Goal: Navigation & Orientation: Locate item on page

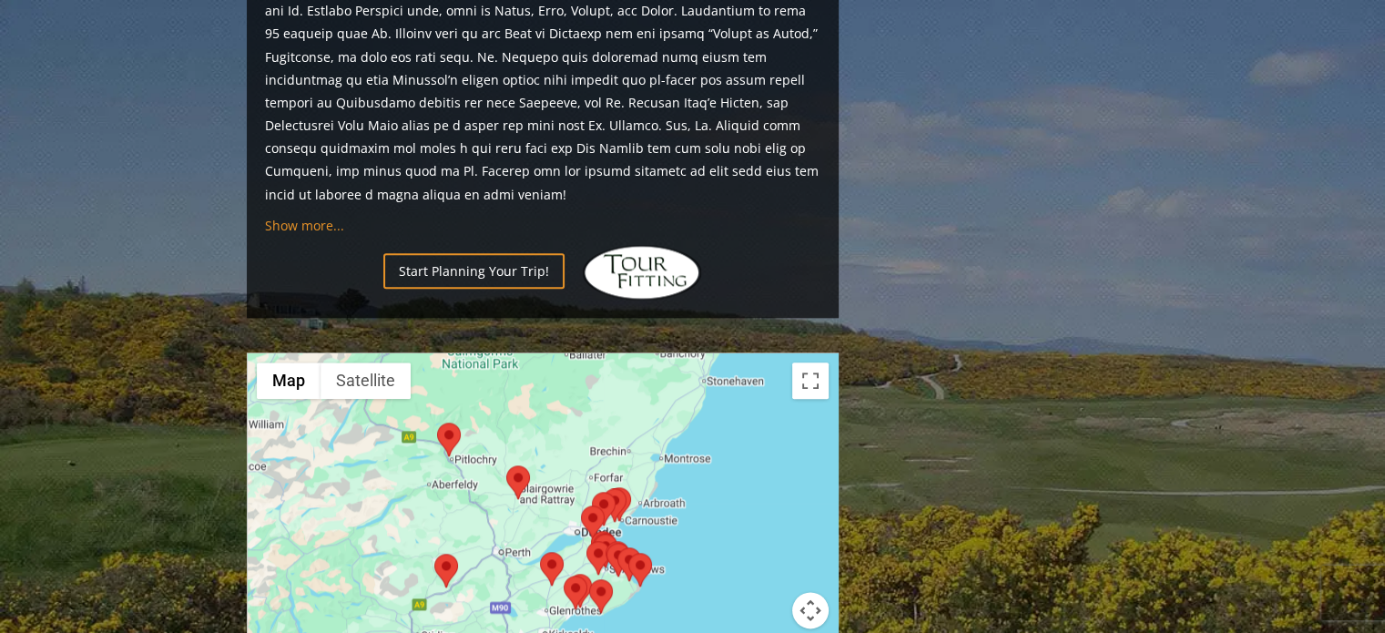
scroll to position [2094, 0]
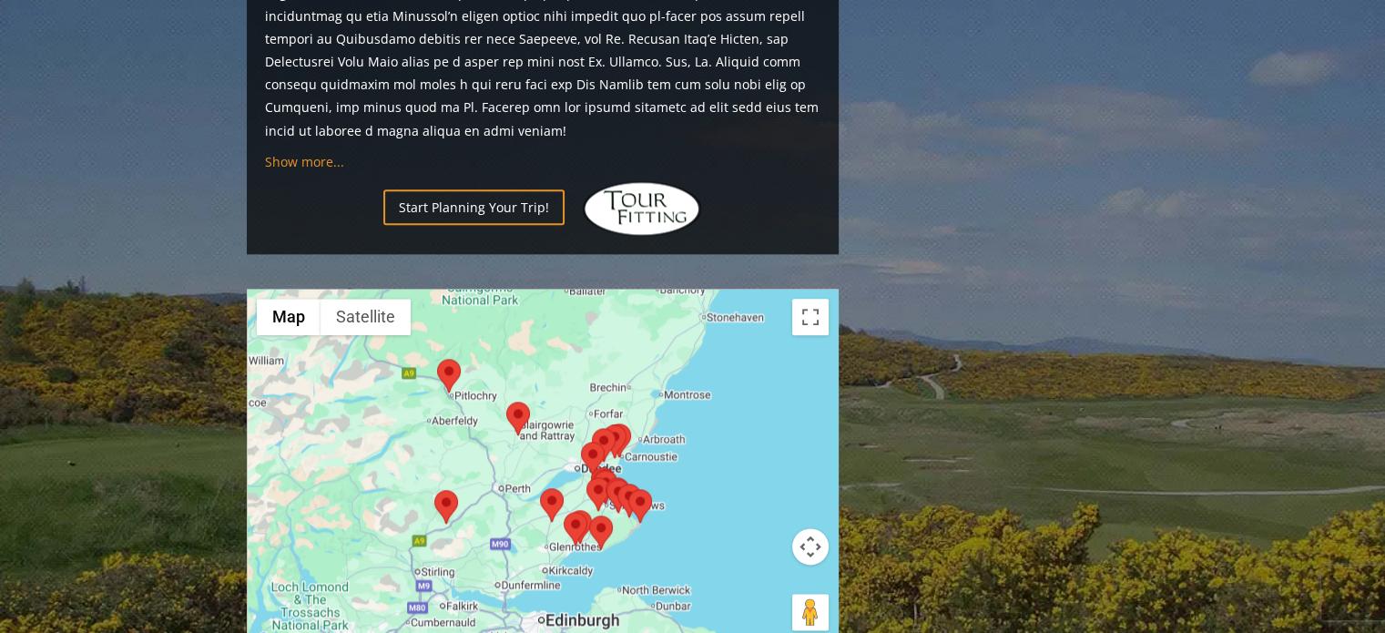
click at [756, 414] on div at bounding box center [543, 471] width 590 height 362
click at [384, 299] on button "Satellite" at bounding box center [365, 317] width 90 height 36
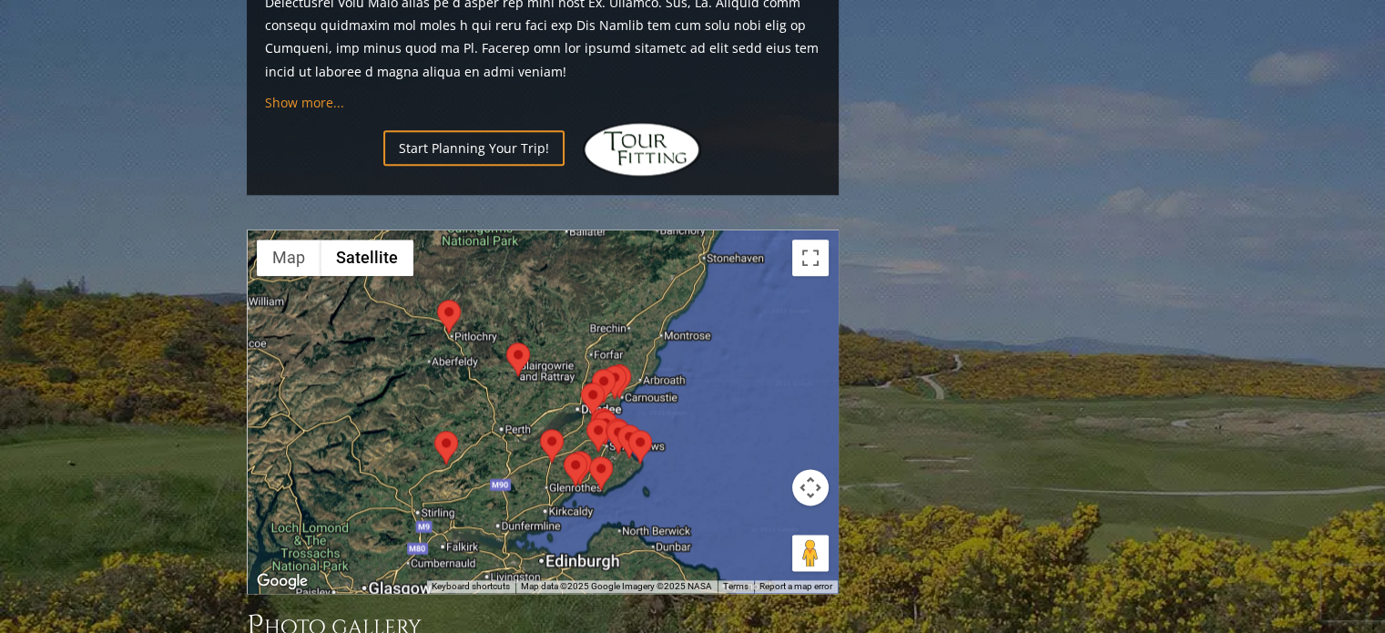
scroll to position [2185, 0]
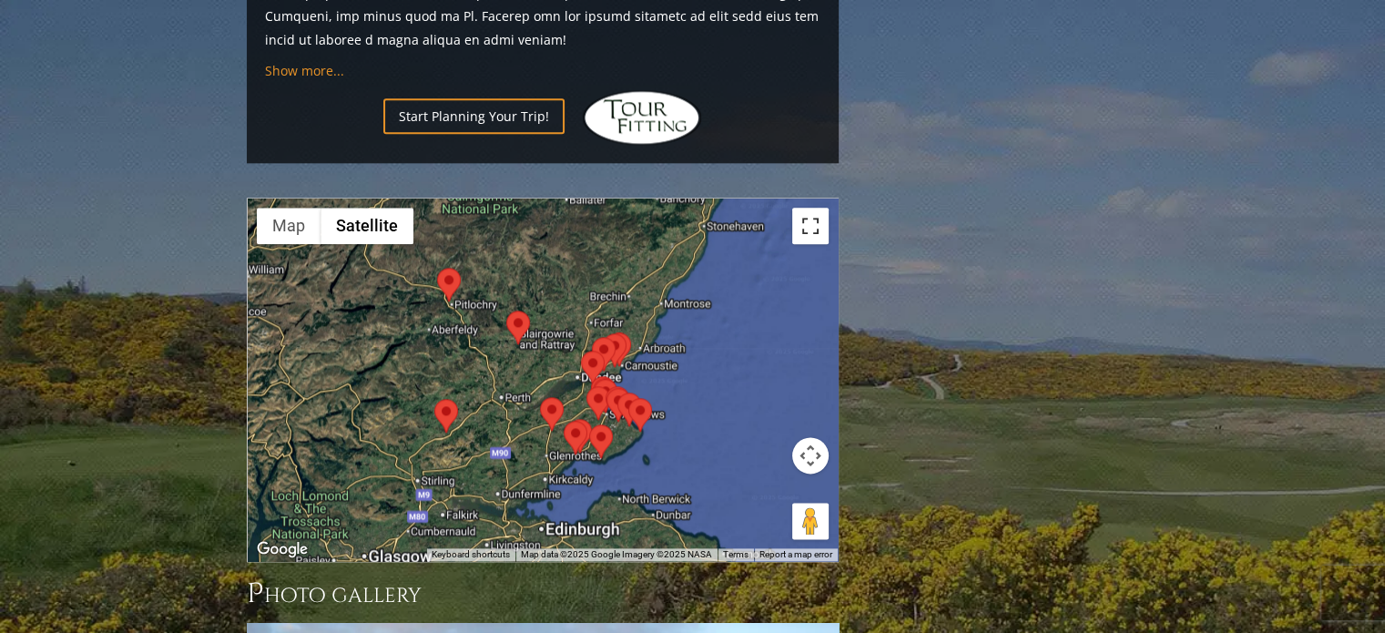
click at [814, 208] on button "Toggle fullscreen view" at bounding box center [810, 226] width 36 height 36
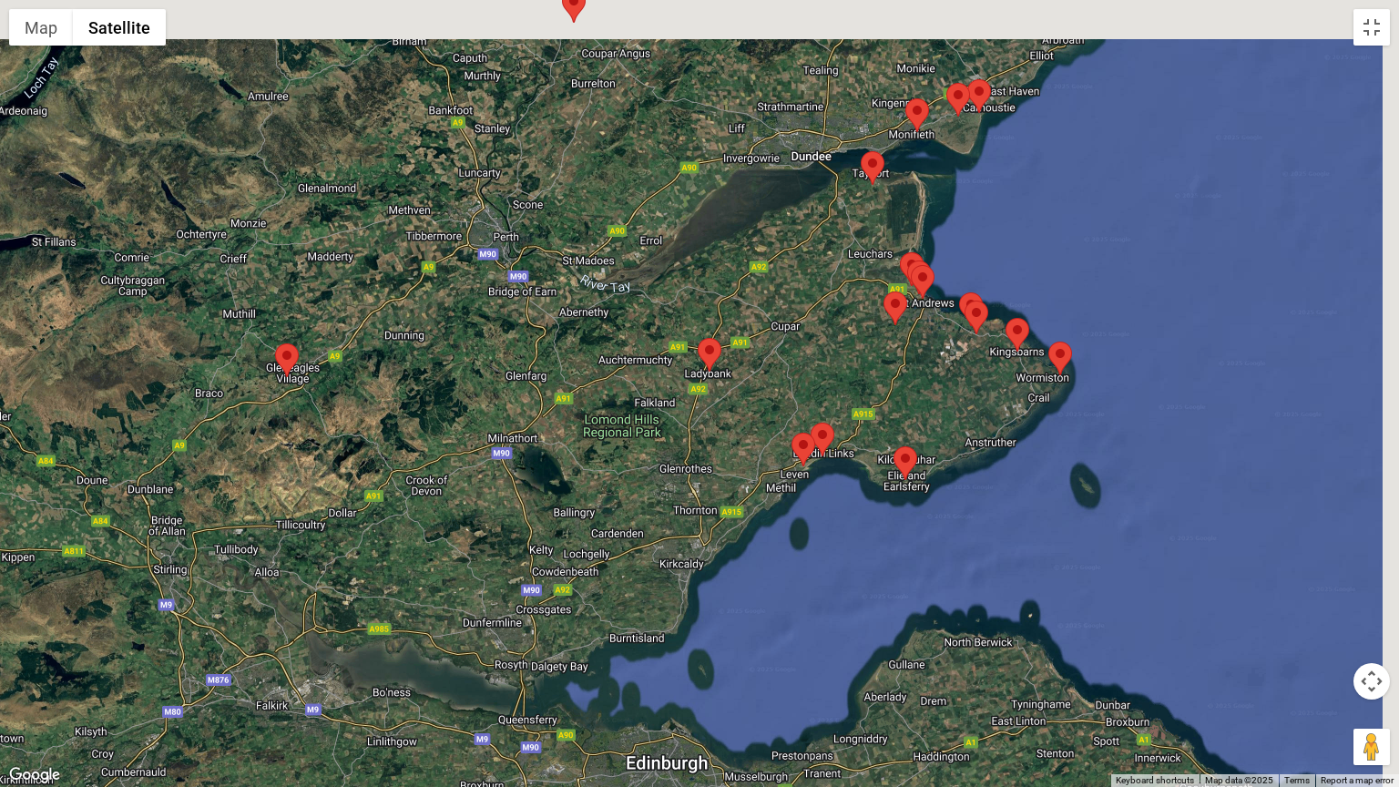
drag, startPoint x: 680, startPoint y: 422, endPoint x: 608, endPoint y: 619, distance: 210.3
click at [608, 619] on div at bounding box center [699, 393] width 1399 height 787
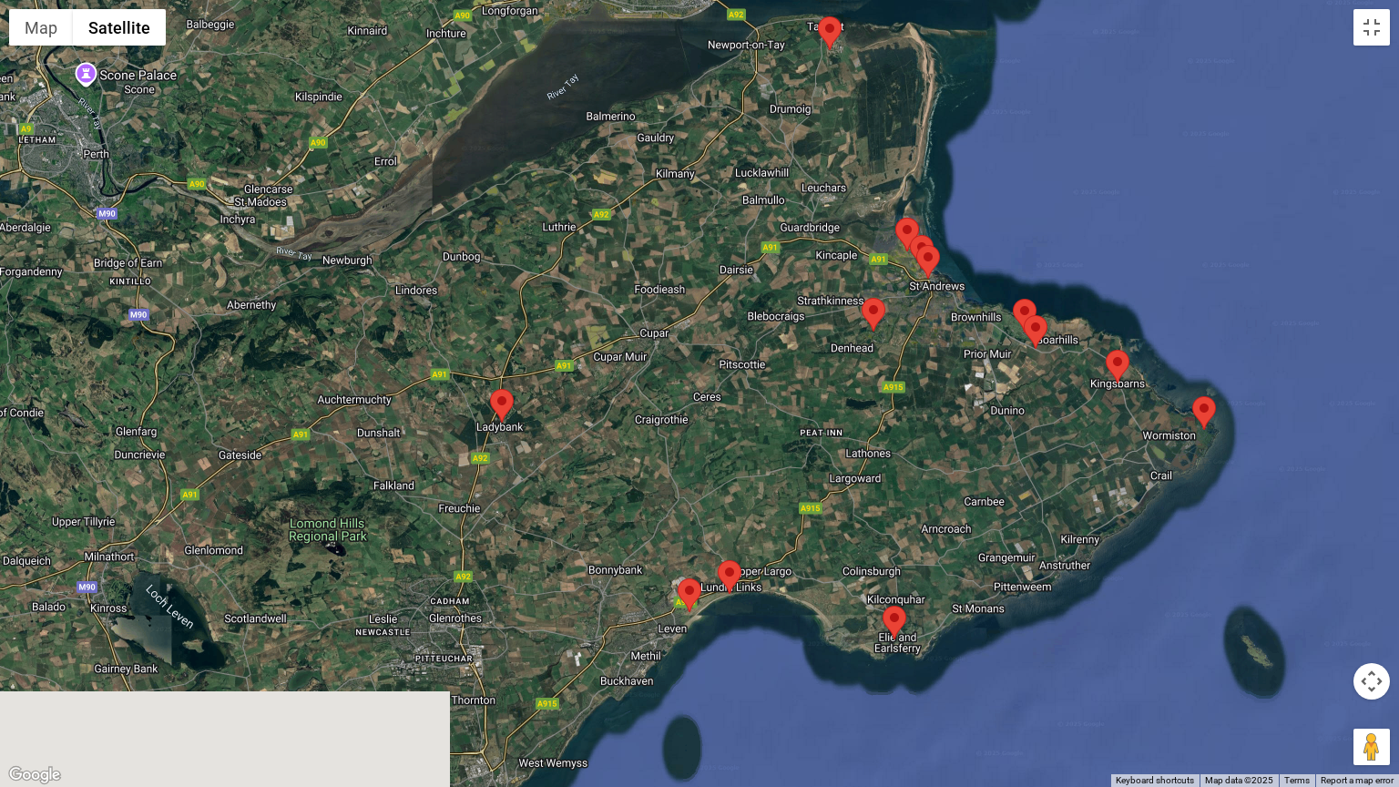
drag, startPoint x: 710, startPoint y: 597, endPoint x: 741, endPoint y: 422, distance: 177.5
click at [741, 423] on div at bounding box center [699, 393] width 1399 height 787
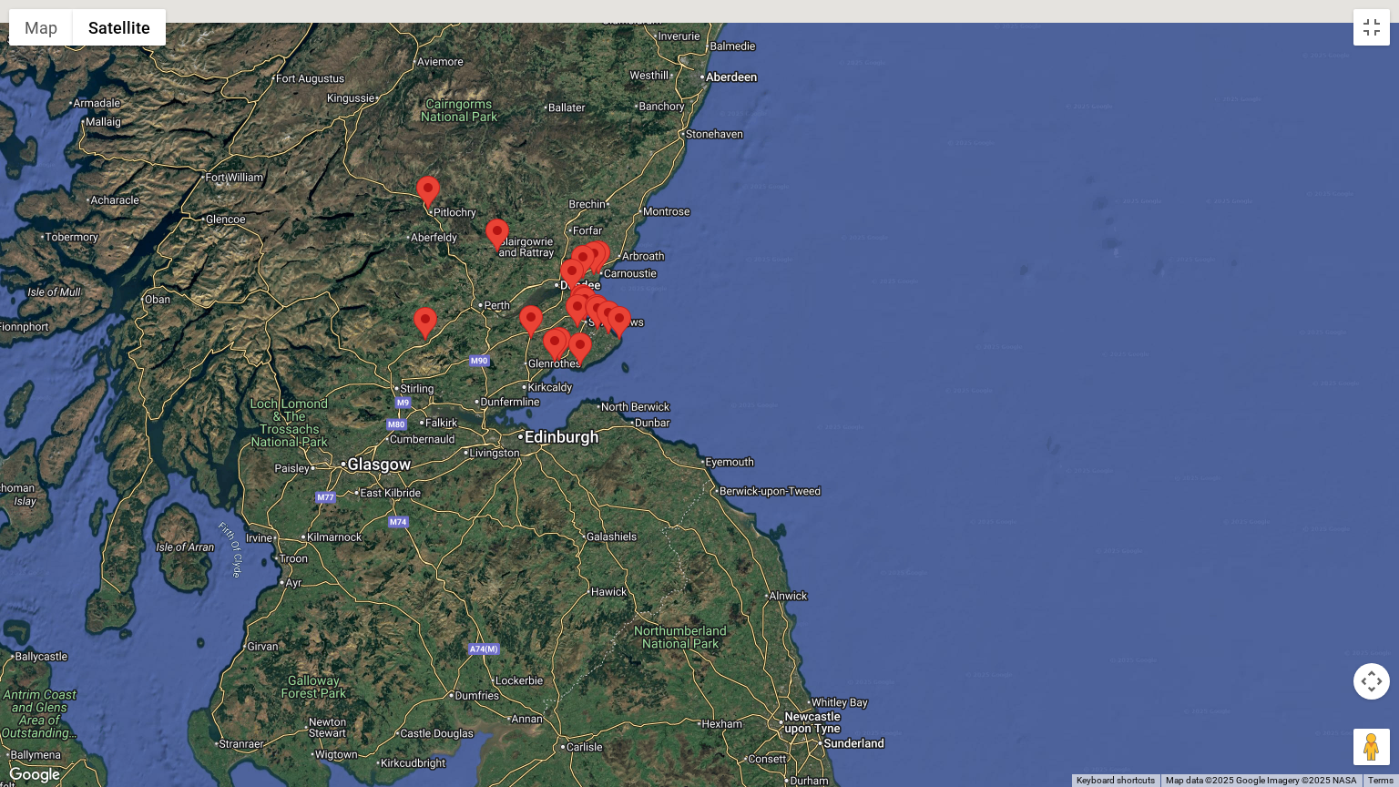
drag, startPoint x: 453, startPoint y: 295, endPoint x: 452, endPoint y: 380, distance: 84.7
click at [452, 380] on div at bounding box center [699, 393] width 1399 height 787
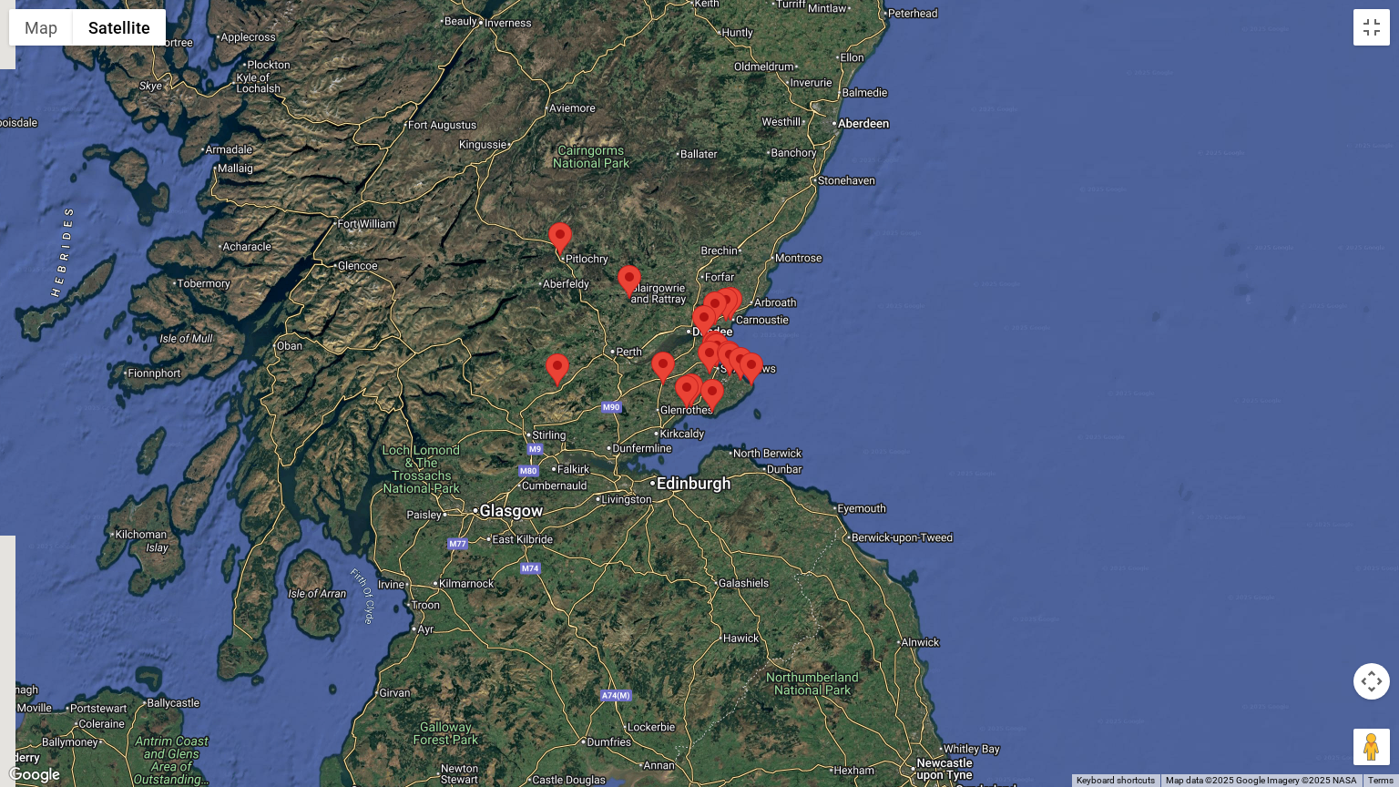
drag, startPoint x: 371, startPoint y: 372, endPoint x: 506, endPoint y: 335, distance: 139.8
click at [506, 335] on div at bounding box center [699, 393] width 1399 height 787
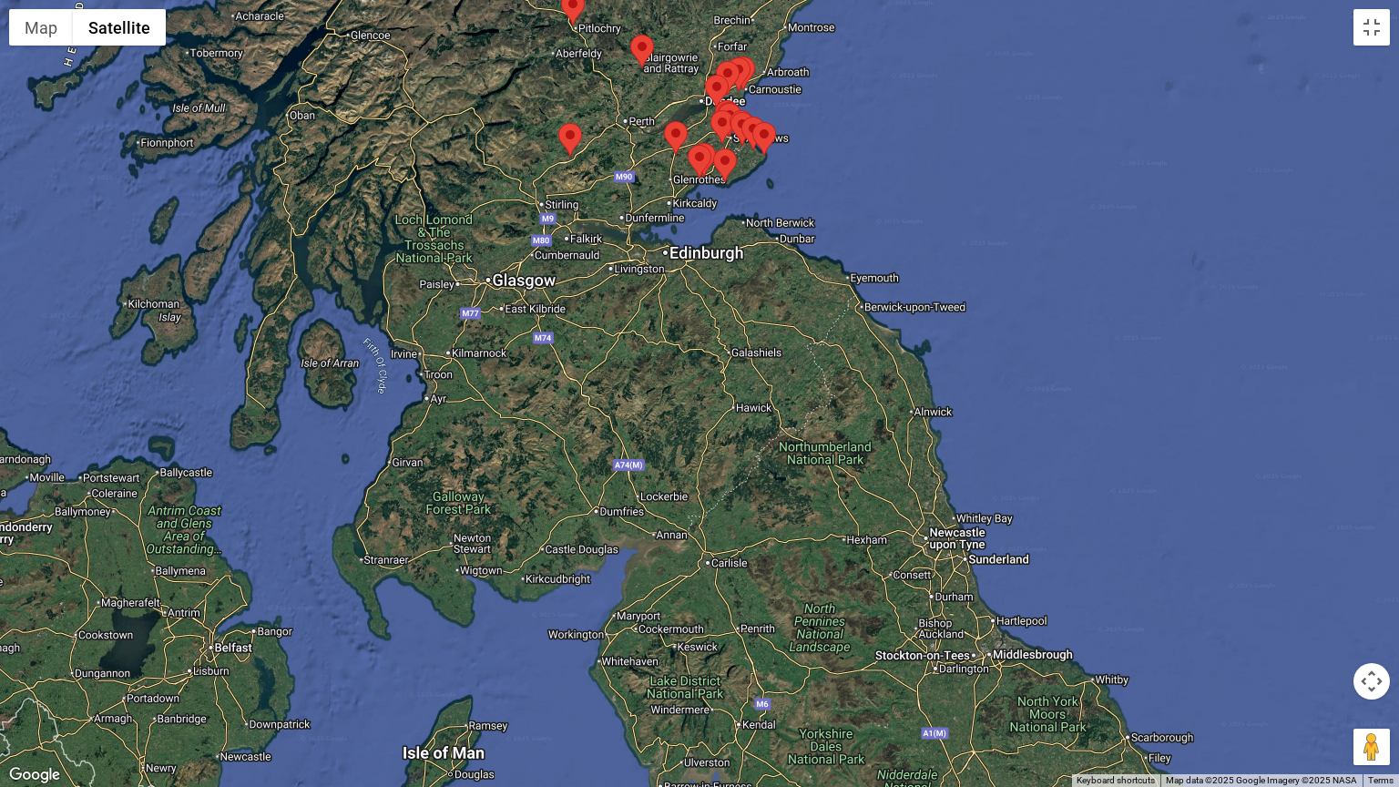
drag, startPoint x: 676, startPoint y: 543, endPoint x: 676, endPoint y: 339, distance: 204.0
click at [676, 339] on div at bounding box center [699, 393] width 1399 height 787
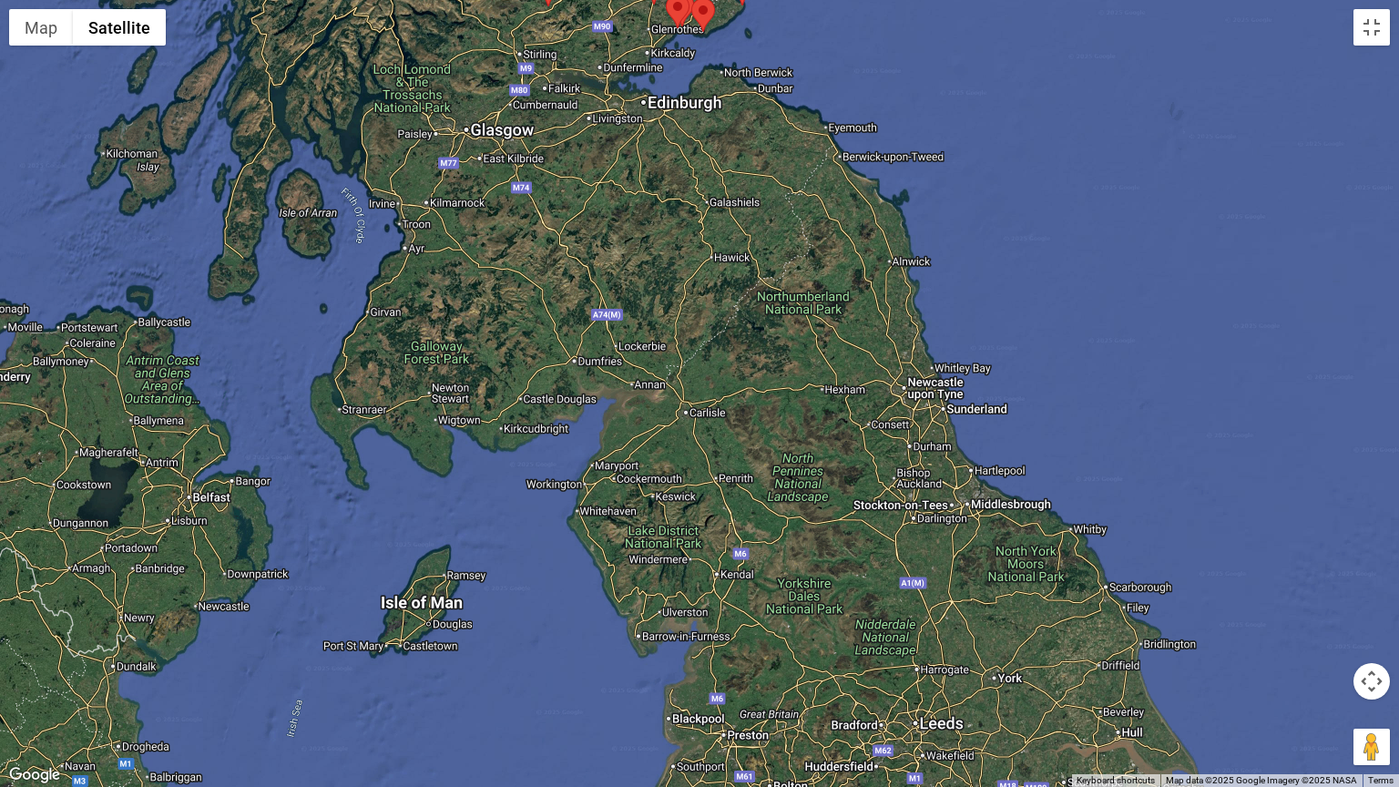
drag, startPoint x: 688, startPoint y: 575, endPoint x: 641, endPoint y: 287, distance: 291.6
click at [648, 317] on div at bounding box center [699, 393] width 1399 height 787
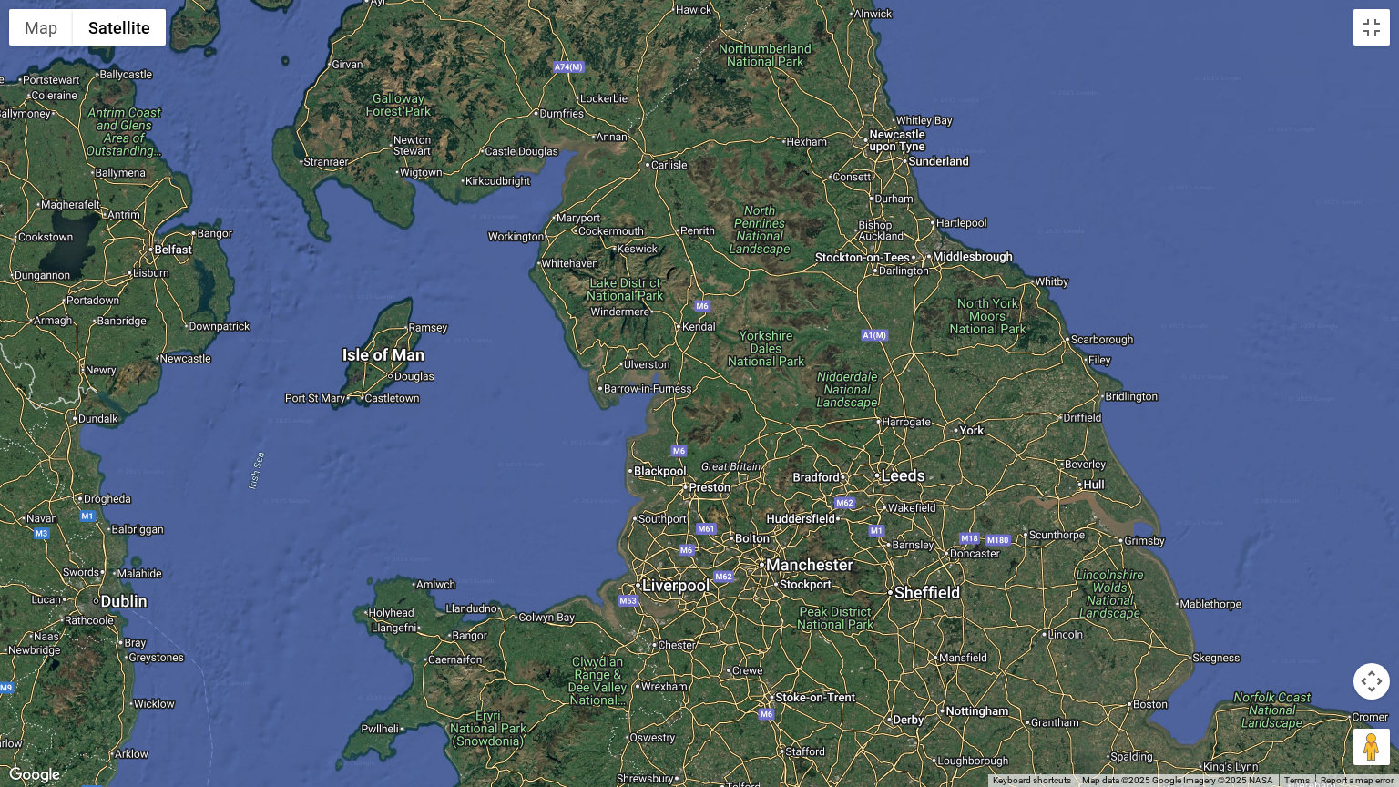
drag, startPoint x: 764, startPoint y: 452, endPoint x: 727, endPoint y: 307, distance: 149.3
click at [732, 315] on div at bounding box center [699, 393] width 1399 height 787
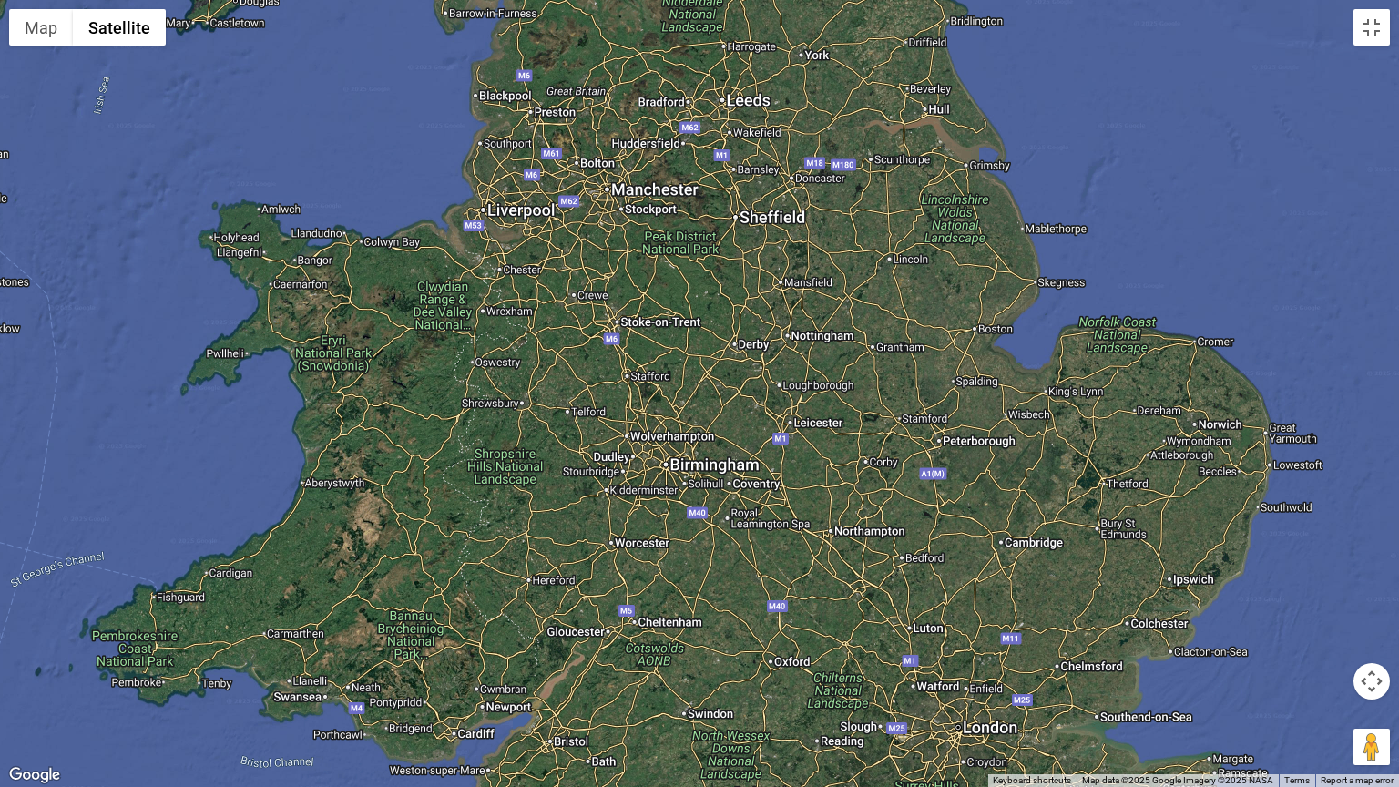
drag, startPoint x: 809, startPoint y: 470, endPoint x: 717, endPoint y: 388, distance: 123.2
click at [723, 361] on div at bounding box center [699, 393] width 1399 height 787
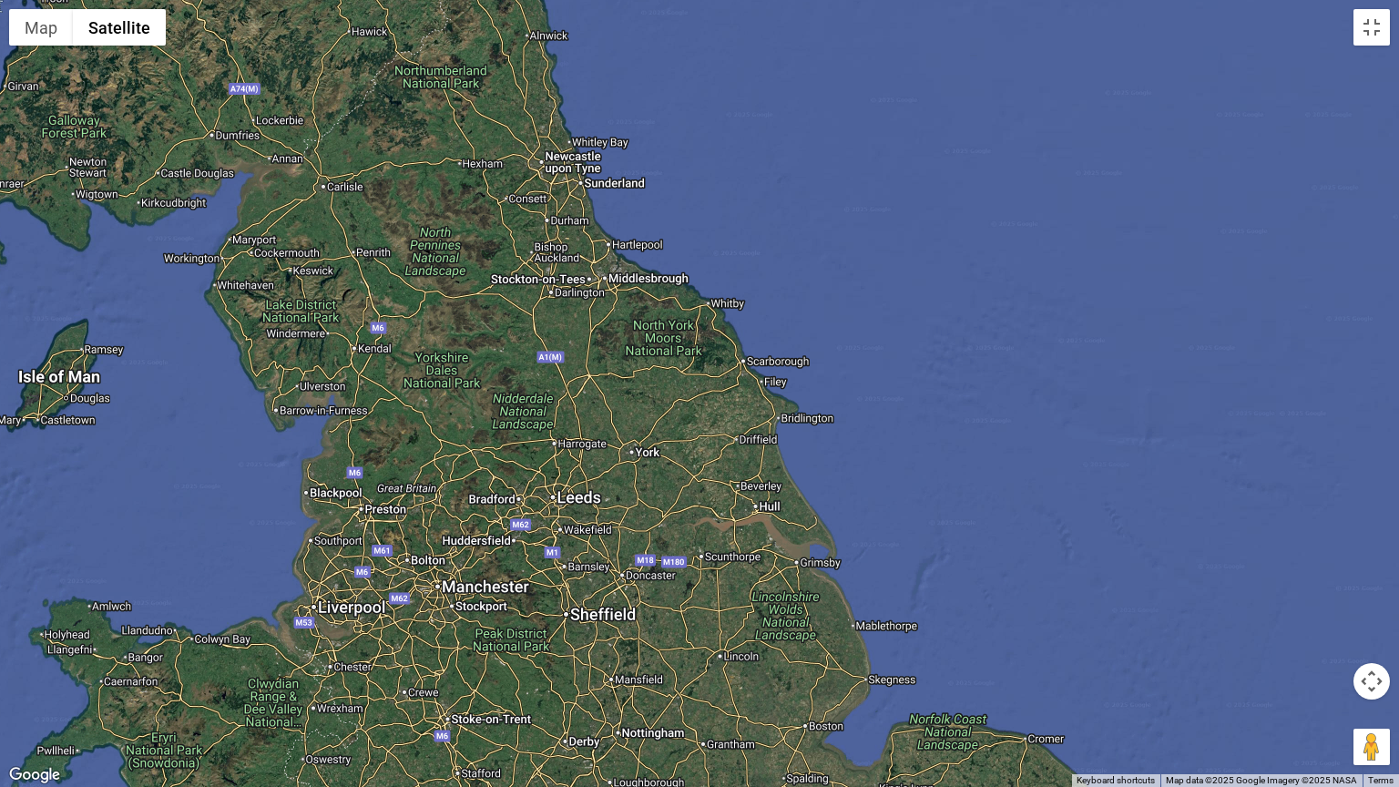
drag, startPoint x: 758, startPoint y: 378, endPoint x: 594, endPoint y: 786, distance: 439.6
click at [594, 632] on div at bounding box center [699, 393] width 1399 height 787
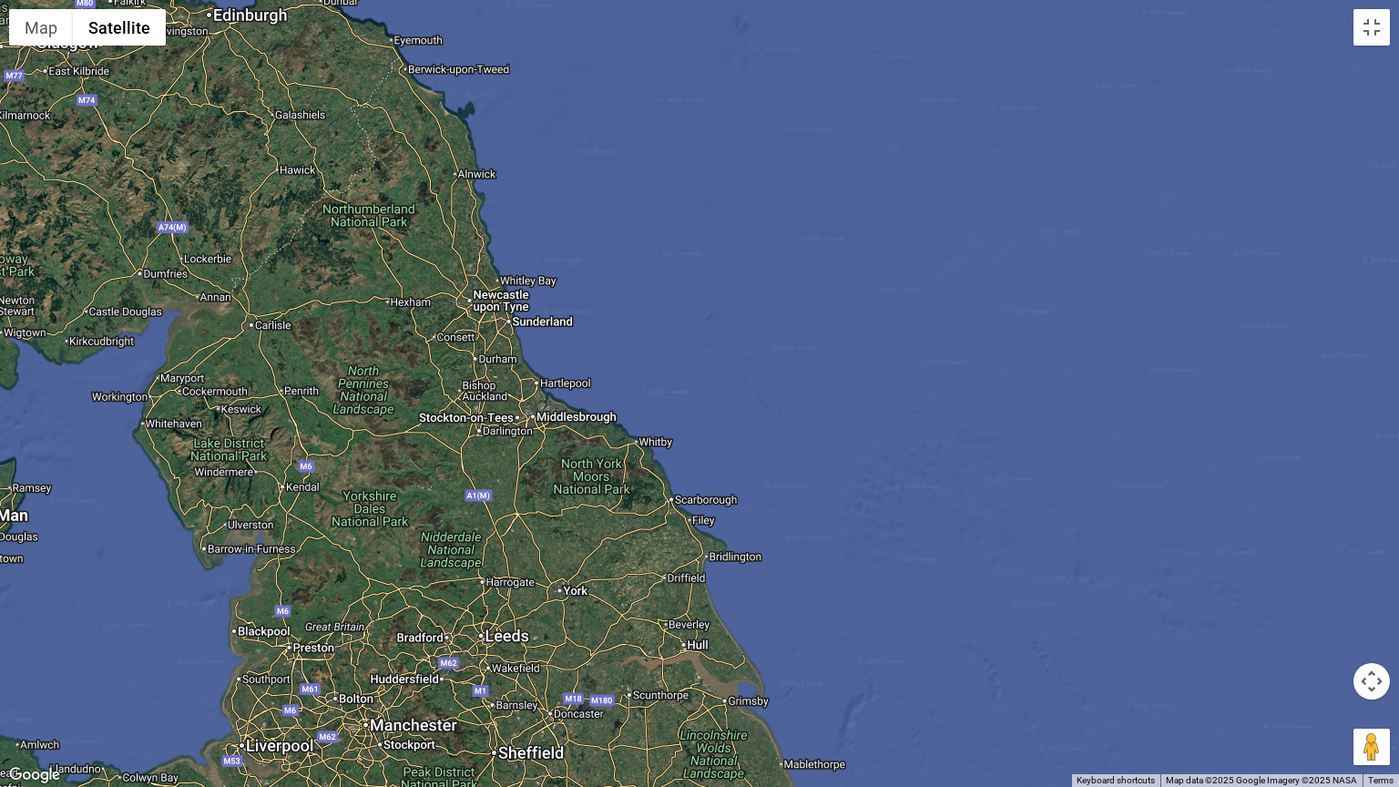
drag, startPoint x: 491, startPoint y: 572, endPoint x: 534, endPoint y: 750, distance: 183.7
click at [534, 632] on div at bounding box center [699, 393] width 1399 height 787
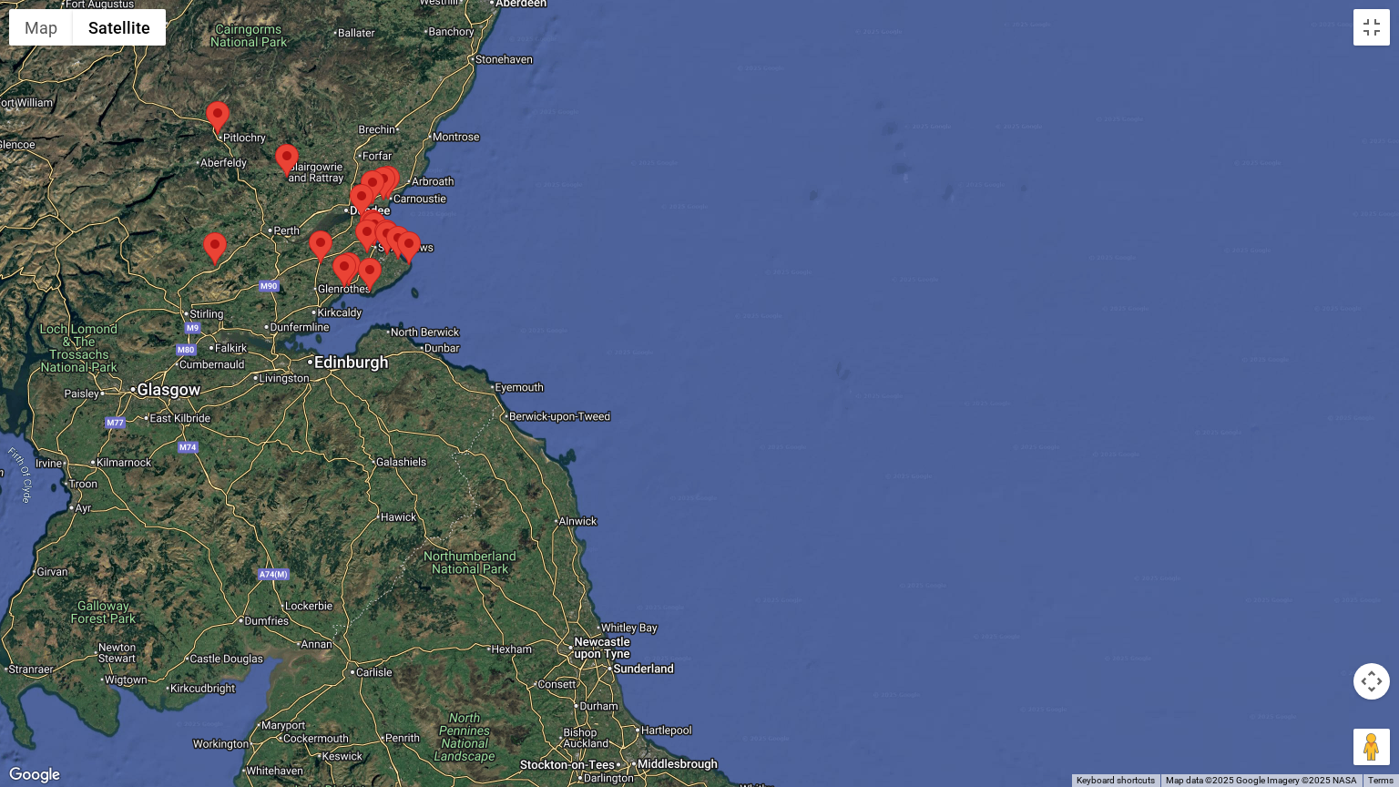
drag, startPoint x: 469, startPoint y: 579, endPoint x: 498, endPoint y: 695, distance: 119.2
click at [498, 632] on div at bounding box center [699, 393] width 1399 height 787
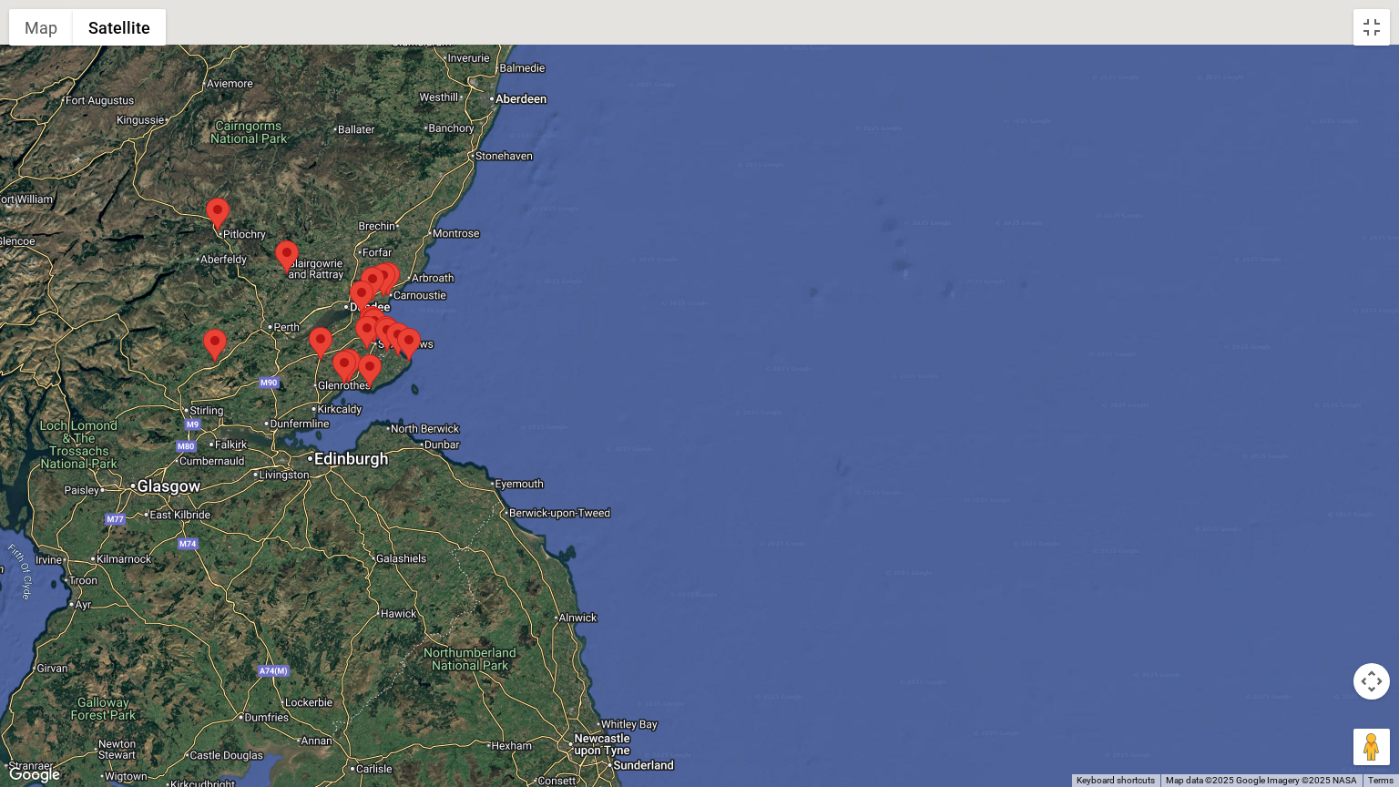
drag, startPoint x: 433, startPoint y: 634, endPoint x: 413, endPoint y: 674, distance: 44.8
click at [419, 632] on div at bounding box center [699, 393] width 1399 height 787
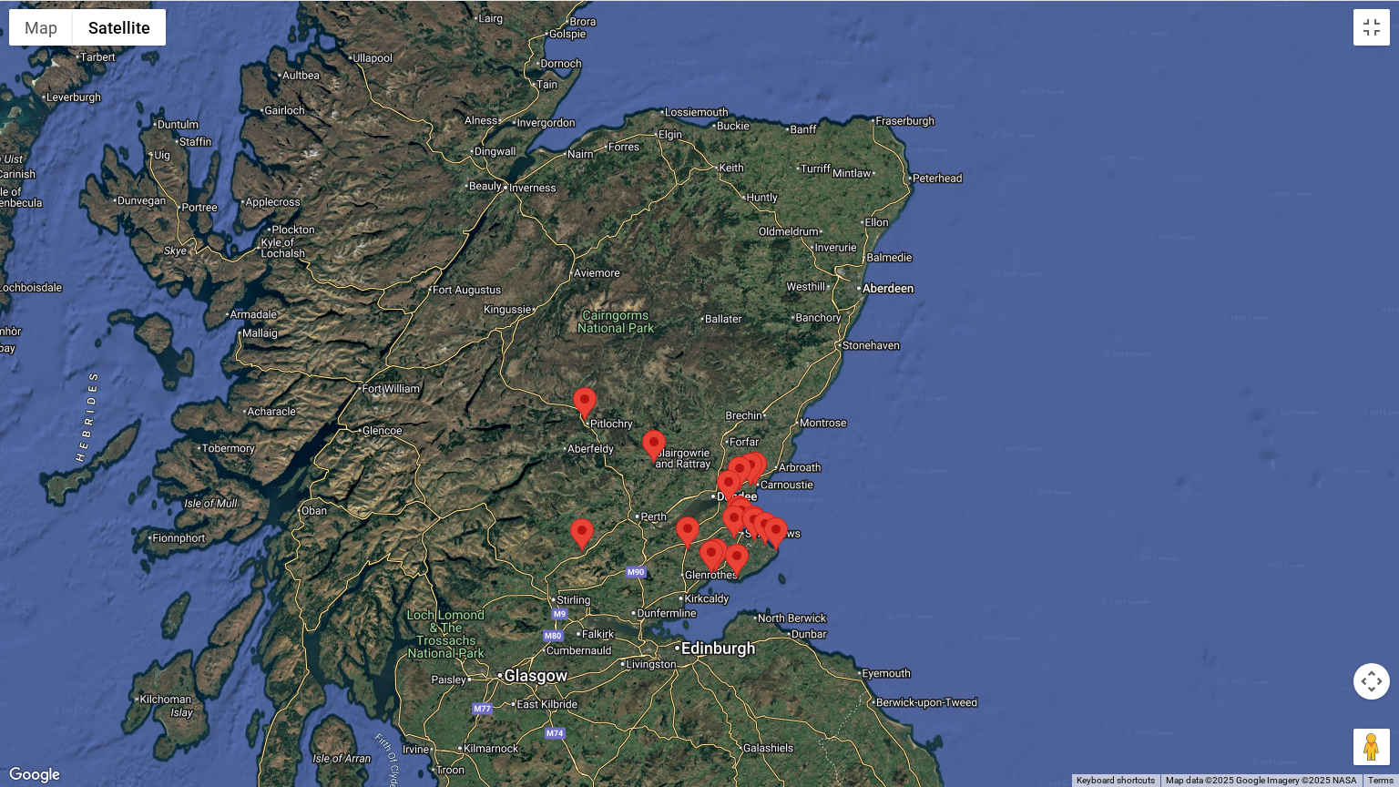
drag, startPoint x: 395, startPoint y: 492, endPoint x: 801, endPoint y: 602, distance: 420.8
click at [801, 602] on div at bounding box center [699, 393] width 1399 height 787
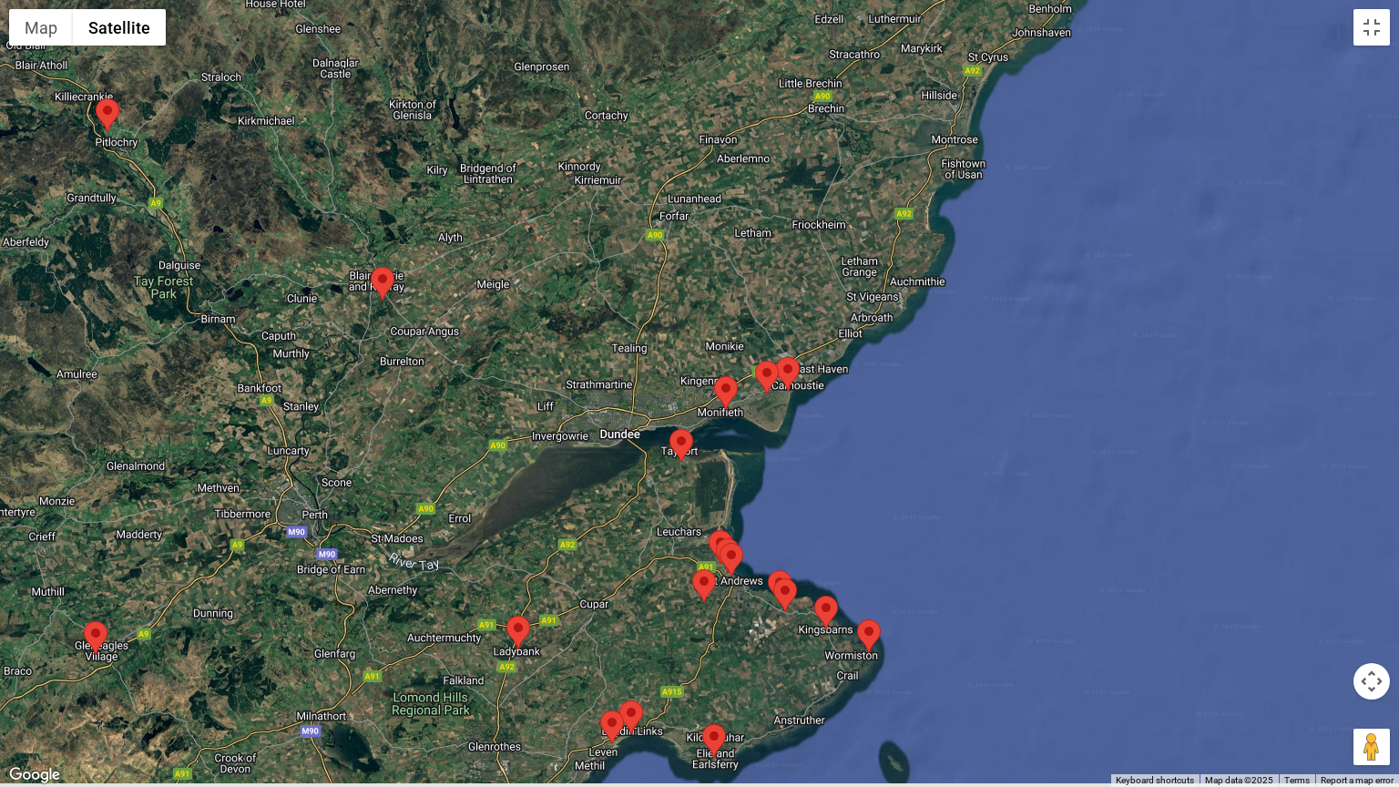
drag, startPoint x: 685, startPoint y: 586, endPoint x: 593, endPoint y: 514, distance: 117.3
click at [595, 512] on div at bounding box center [699, 393] width 1399 height 787
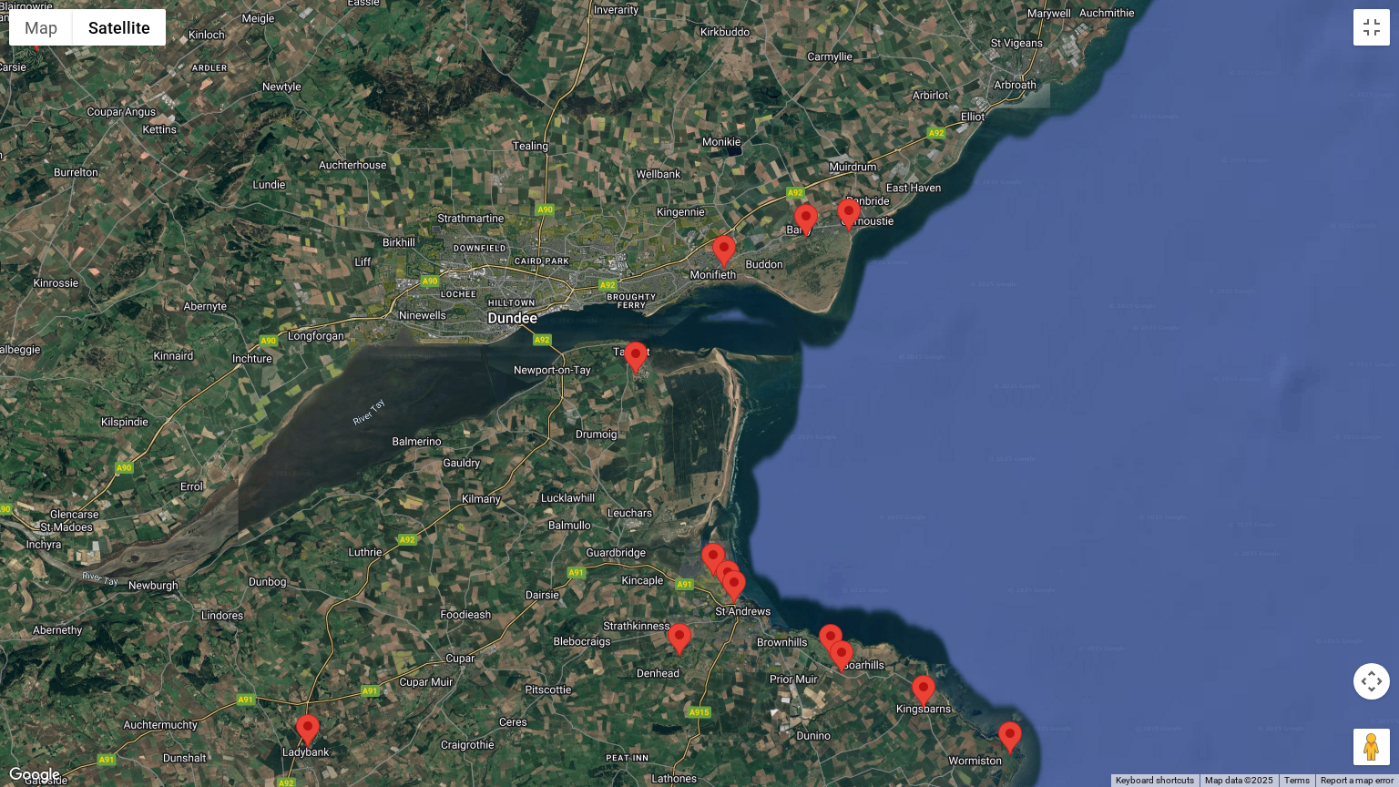
drag, startPoint x: 538, startPoint y: 517, endPoint x: 521, endPoint y: 466, distance: 53.8
click at [522, 468] on div at bounding box center [699, 393] width 1399 height 787
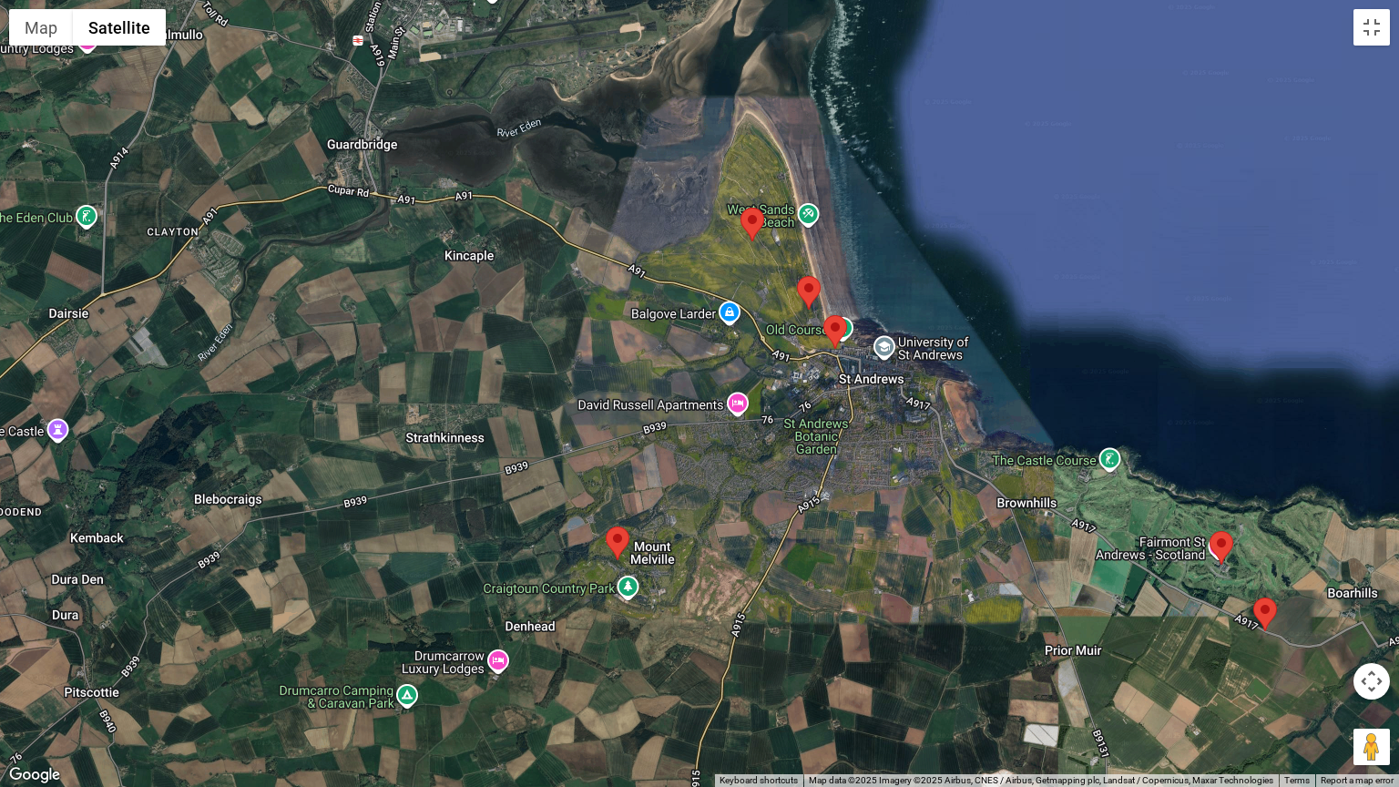
drag, startPoint x: 810, startPoint y: 531, endPoint x: 734, endPoint y: 381, distance: 167.8
click at [736, 382] on div at bounding box center [699, 393] width 1399 height 787
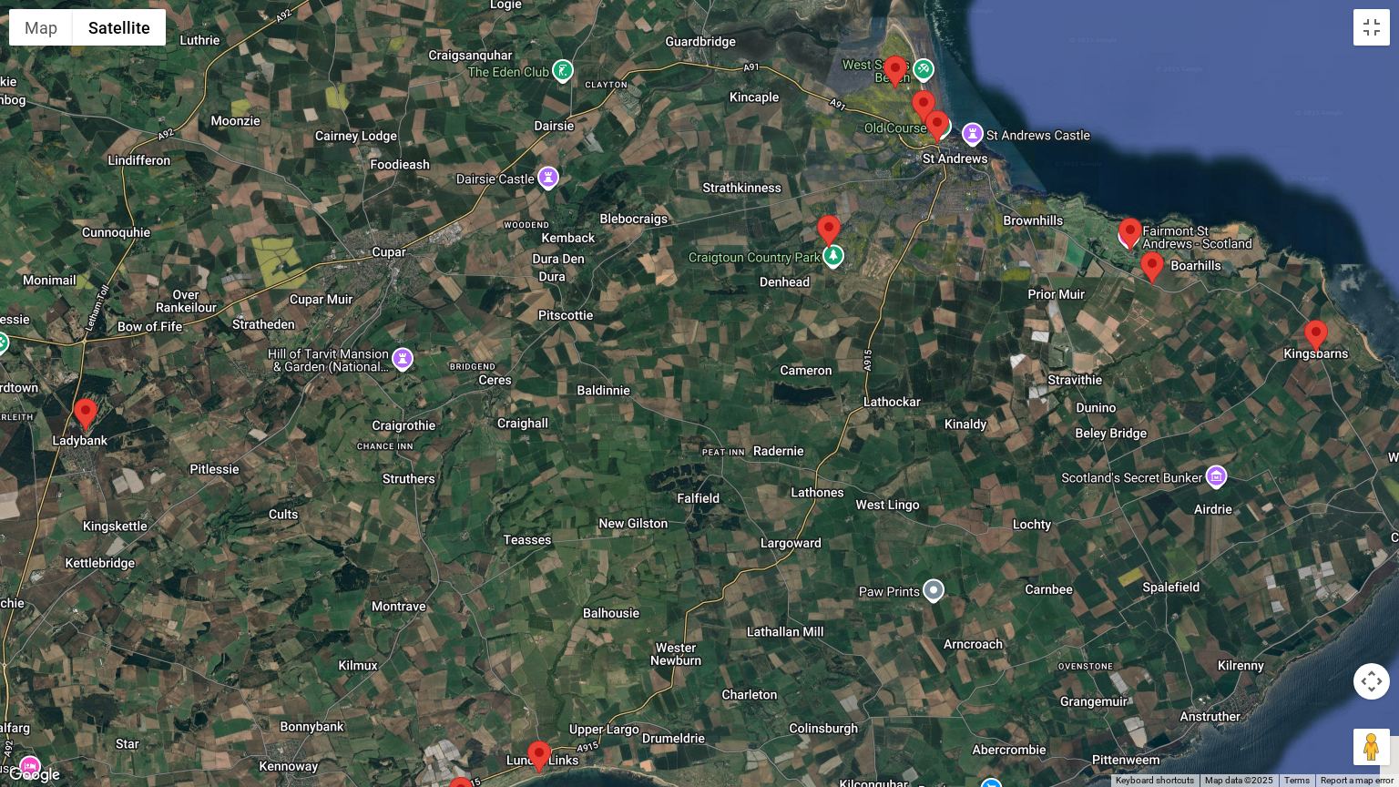
drag, startPoint x: 867, startPoint y: 399, endPoint x: 801, endPoint y: 630, distance: 240.4
click at [801, 630] on div at bounding box center [699, 393] width 1399 height 787
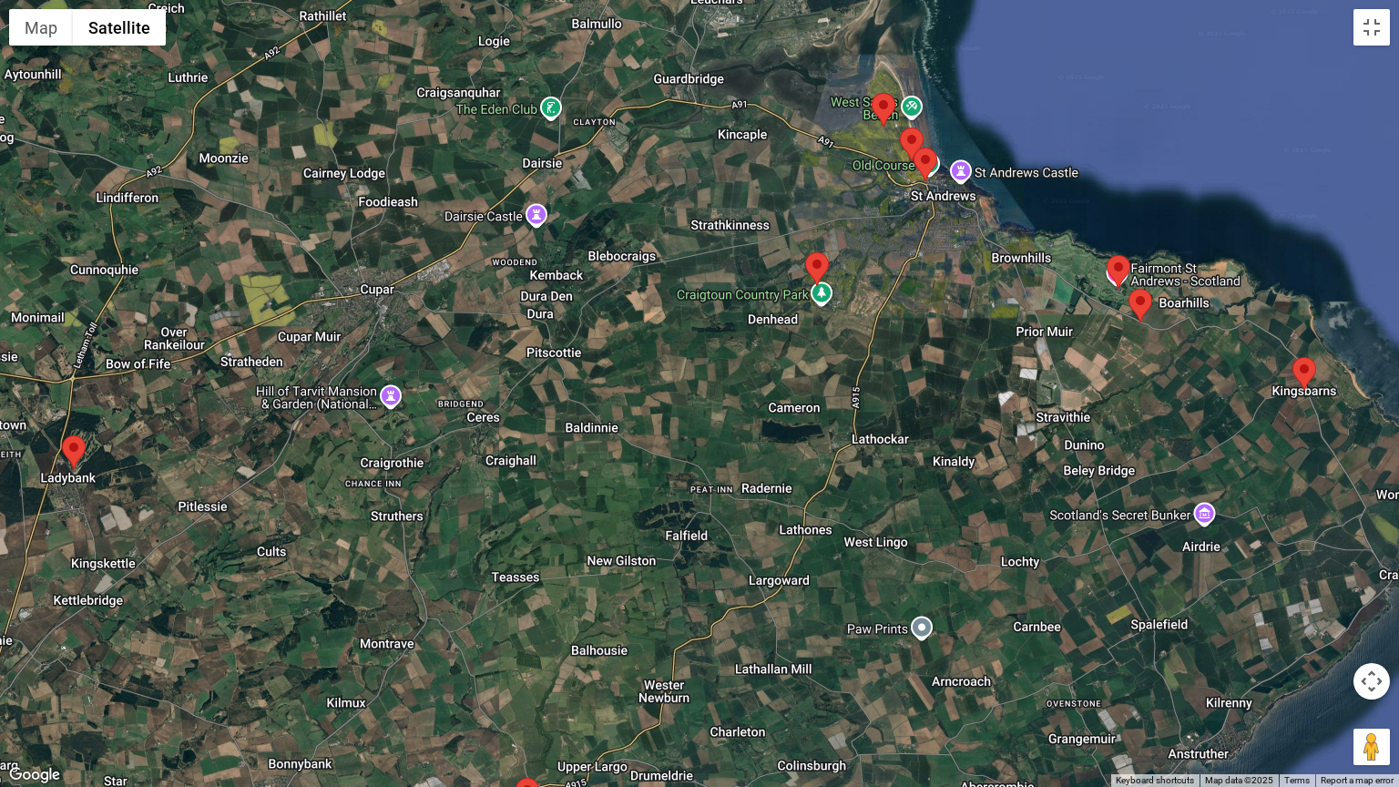
drag, startPoint x: 839, startPoint y: 463, endPoint x: 816, endPoint y: 523, distance: 63.4
click at [817, 538] on div at bounding box center [699, 393] width 1399 height 787
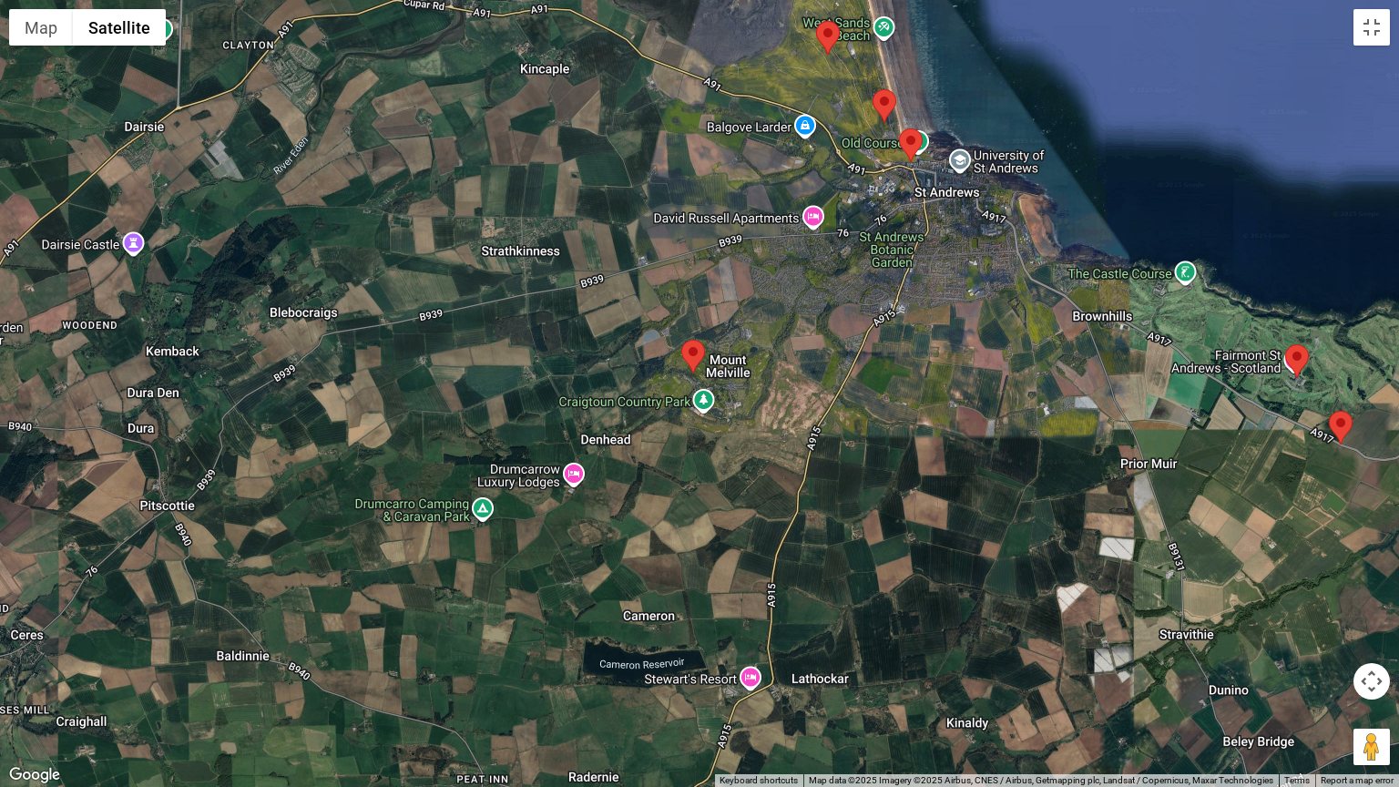
drag, startPoint x: 919, startPoint y: 136, endPoint x: 823, endPoint y: 329, distance: 215.4
click at [823, 329] on div at bounding box center [699, 393] width 1399 height 787
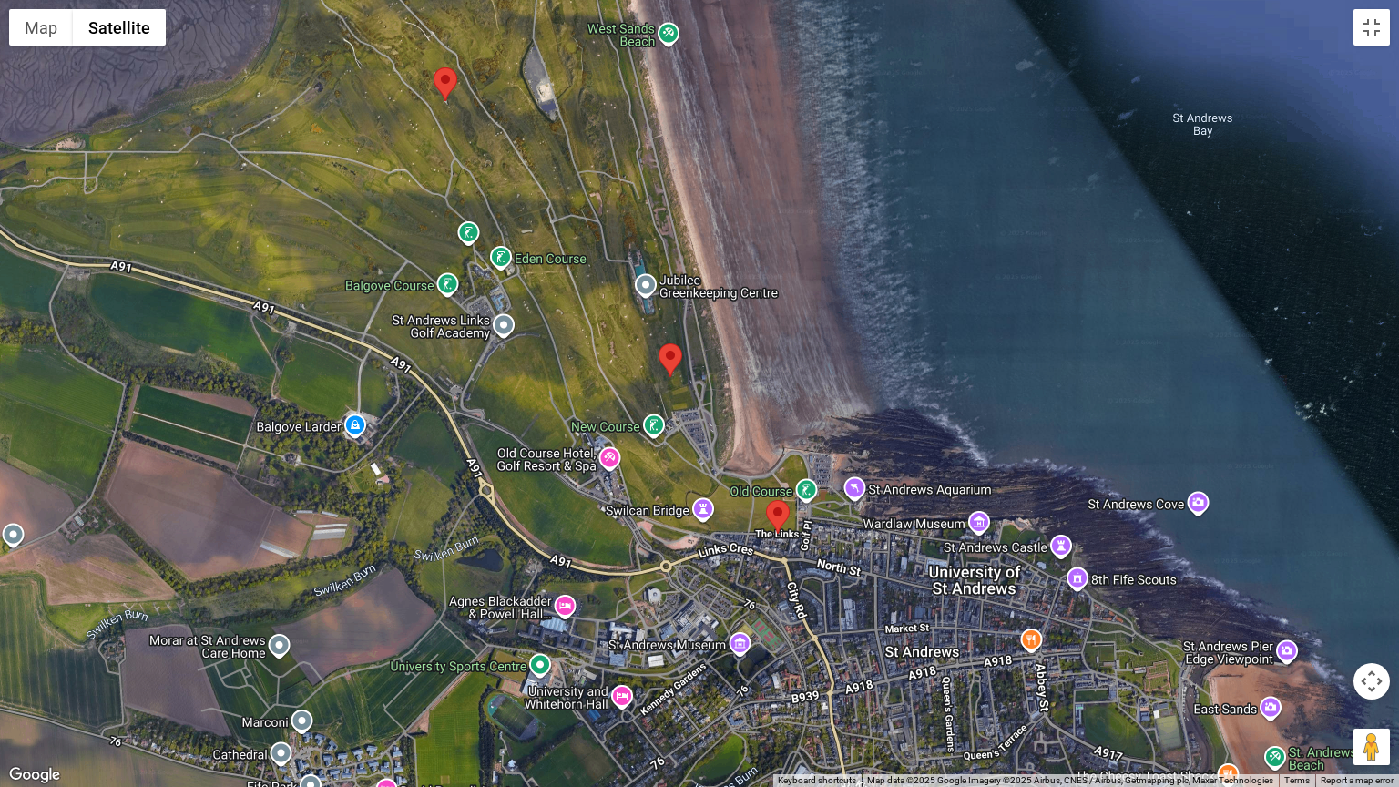
drag, startPoint x: 895, startPoint y: 191, endPoint x: 743, endPoint y: 439, distance: 290.6
click at [743, 439] on div at bounding box center [699, 393] width 1399 height 787
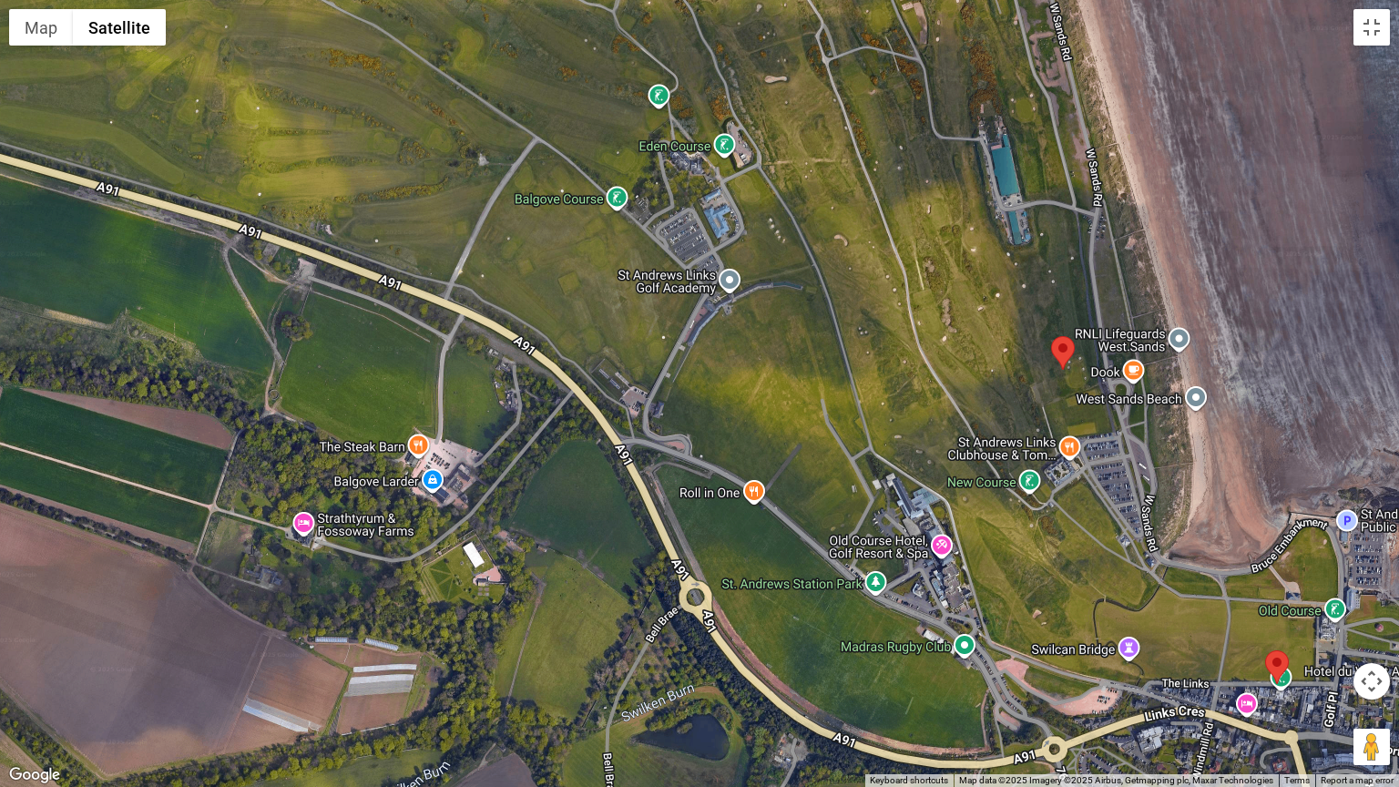
drag, startPoint x: 376, startPoint y: 291, endPoint x: 572, endPoint y: 320, distance: 197.9
click at [572, 320] on div at bounding box center [699, 393] width 1399 height 787
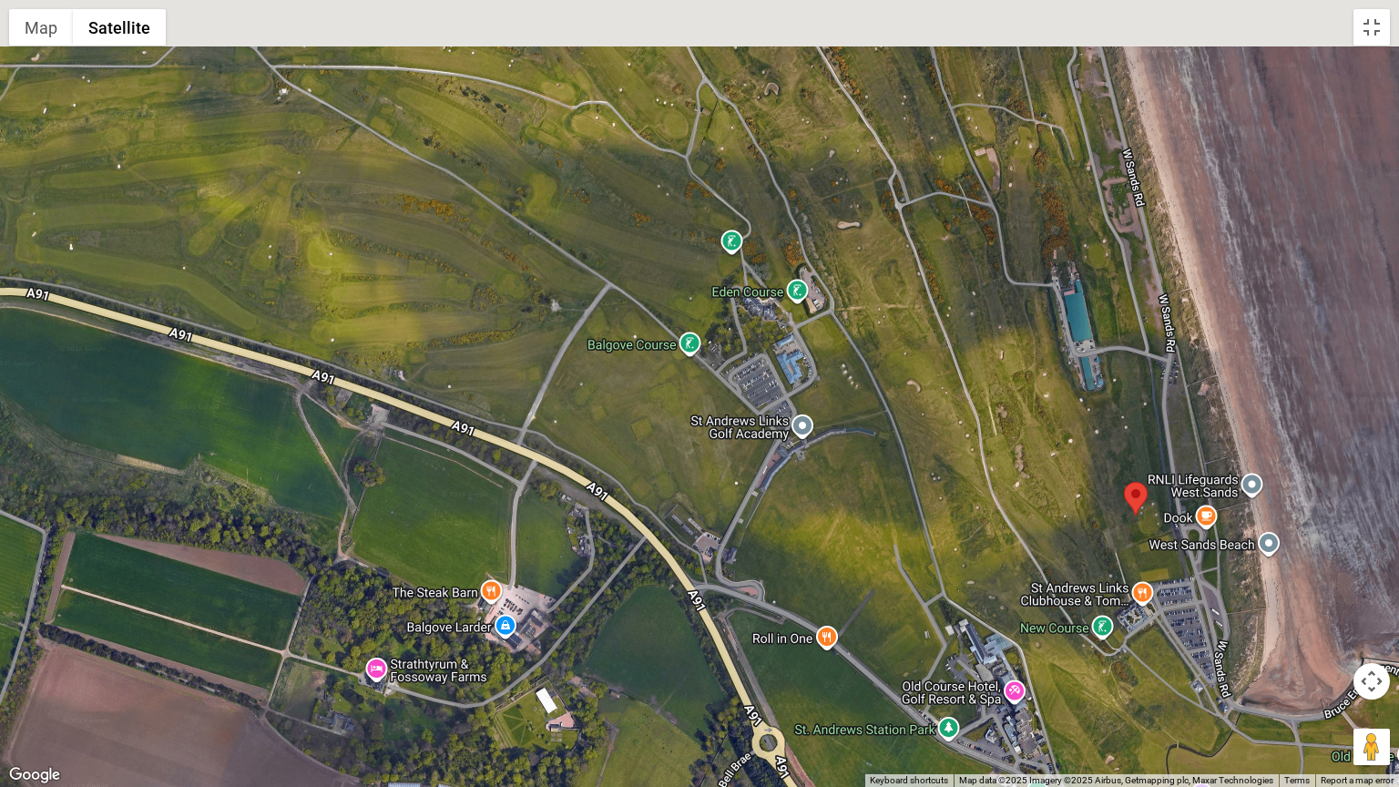
drag, startPoint x: 503, startPoint y: 244, endPoint x: 515, endPoint y: 401, distance: 157.1
click at [515, 401] on div at bounding box center [699, 393] width 1399 height 787
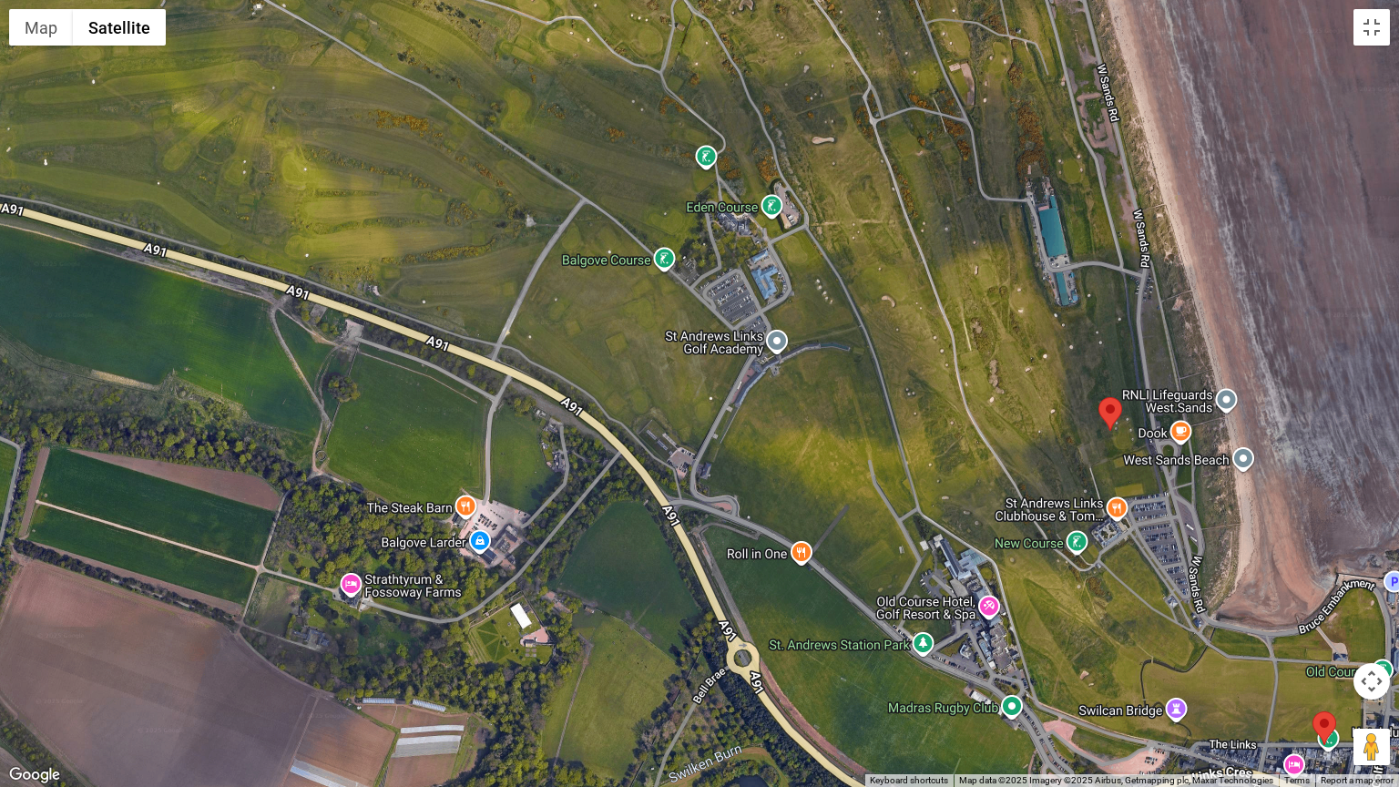
drag, startPoint x: 721, startPoint y: 466, endPoint x: 696, endPoint y: 387, distance: 83.2
click at [696, 387] on div at bounding box center [699, 393] width 1399 height 787
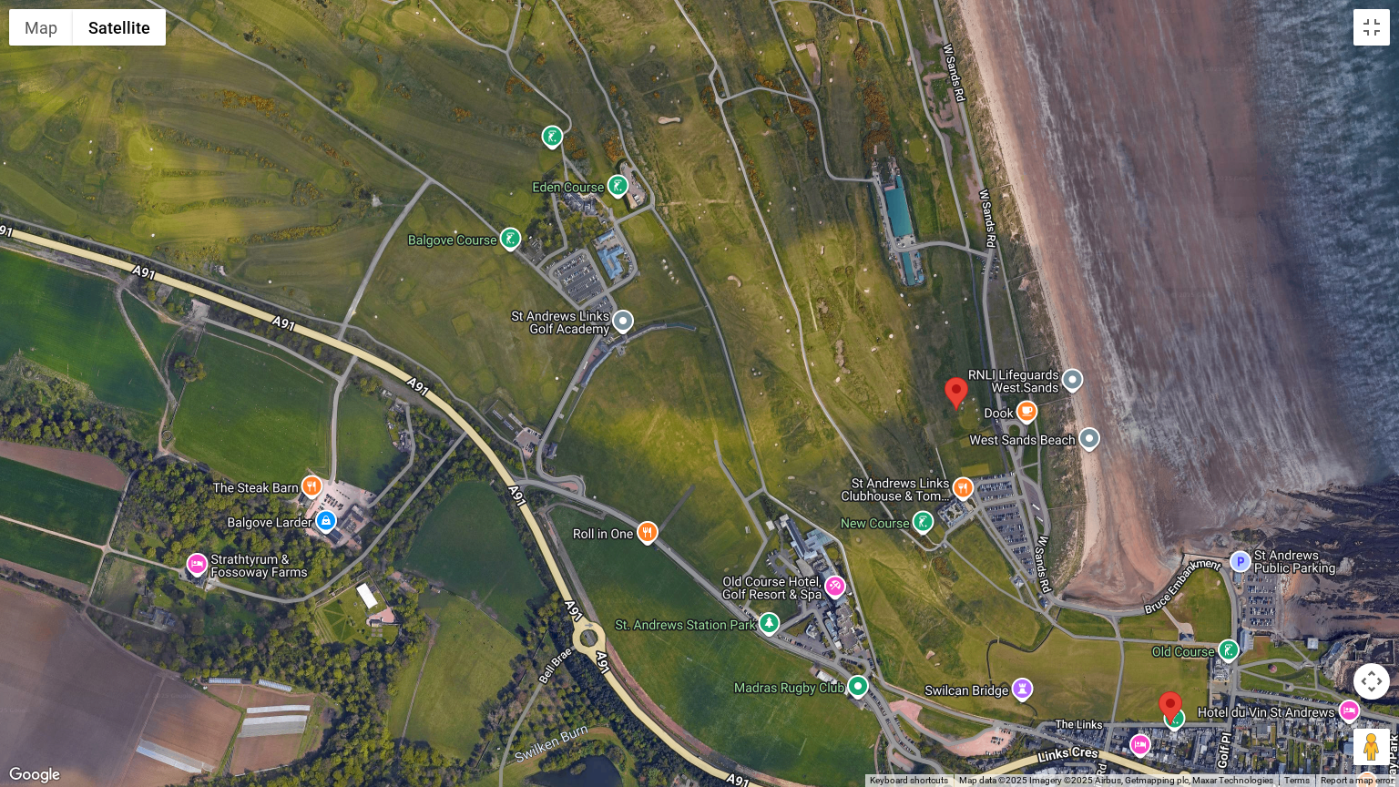
drag, startPoint x: 689, startPoint y: 526, endPoint x: 425, endPoint y: 511, distance: 264.5
click at [430, 512] on div at bounding box center [699, 393] width 1399 height 787
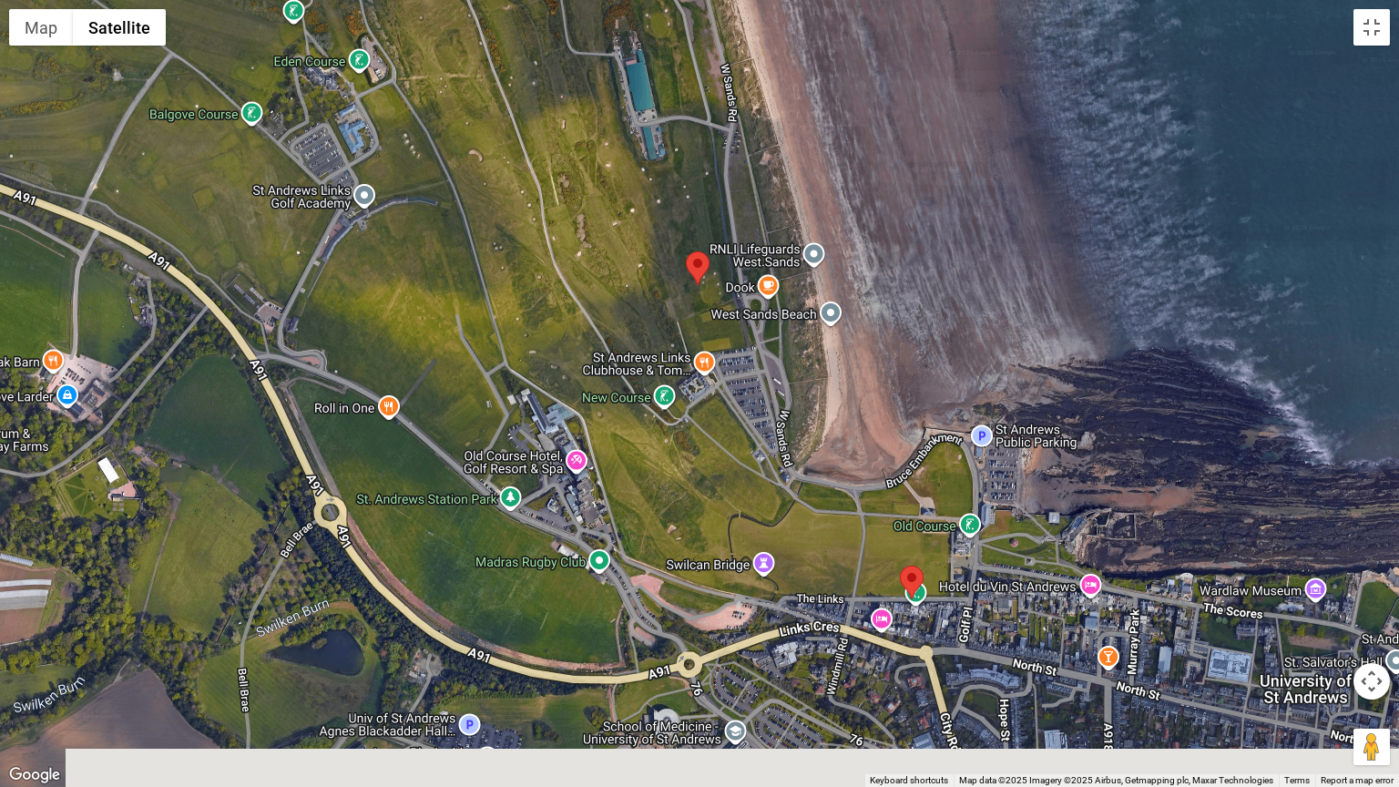
drag, startPoint x: 726, startPoint y: 632, endPoint x: 614, endPoint y: 498, distance: 174.5
click at [615, 499] on div at bounding box center [699, 393] width 1399 height 787
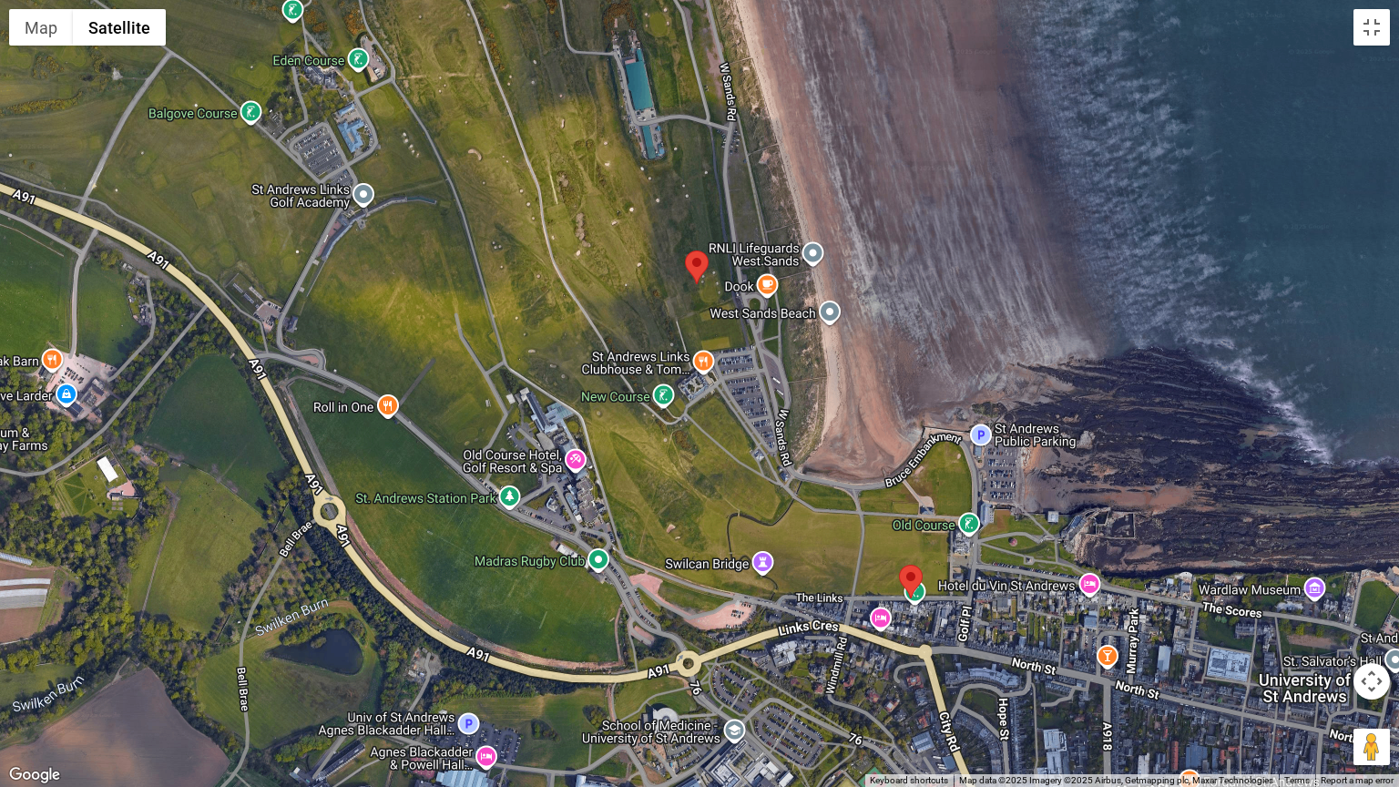
drag, startPoint x: 848, startPoint y: 514, endPoint x: 719, endPoint y: 332, distance: 222.1
click at [721, 335] on div at bounding box center [699, 393] width 1399 height 787
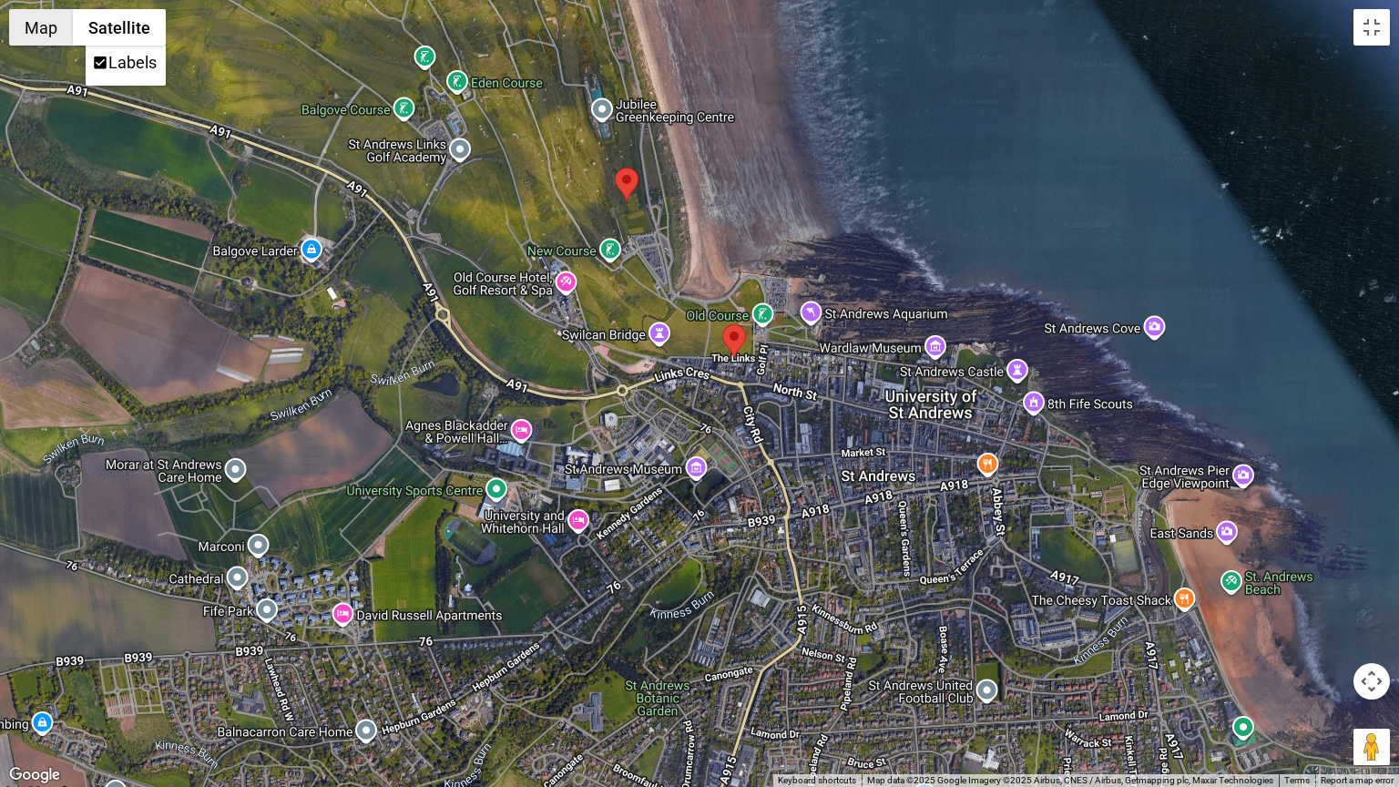
click at [44, 30] on button "Map" at bounding box center [41, 27] width 64 height 36
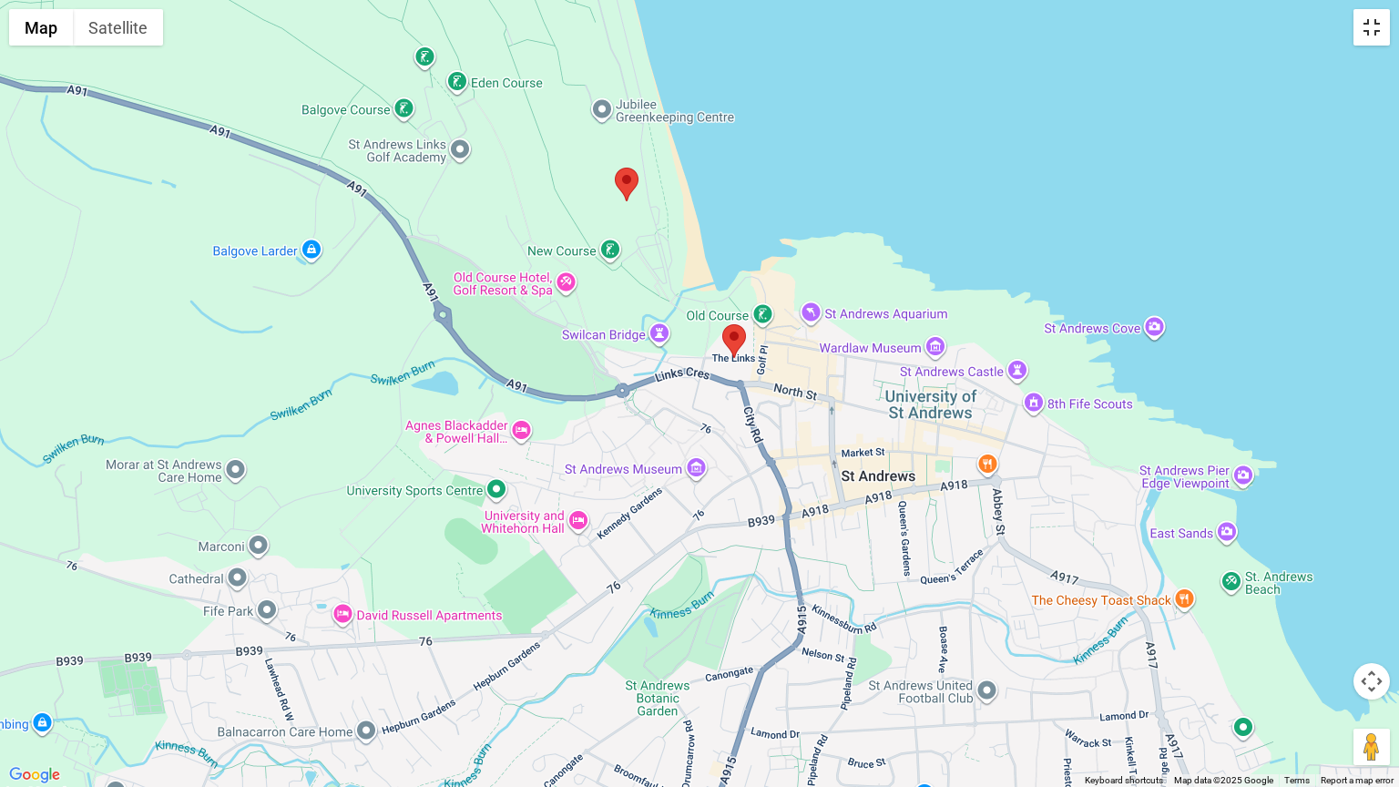
click at [1365, 34] on button "Toggle fullscreen view" at bounding box center [1371, 27] width 36 height 36
